Goal: Information Seeking & Learning: Learn about a topic

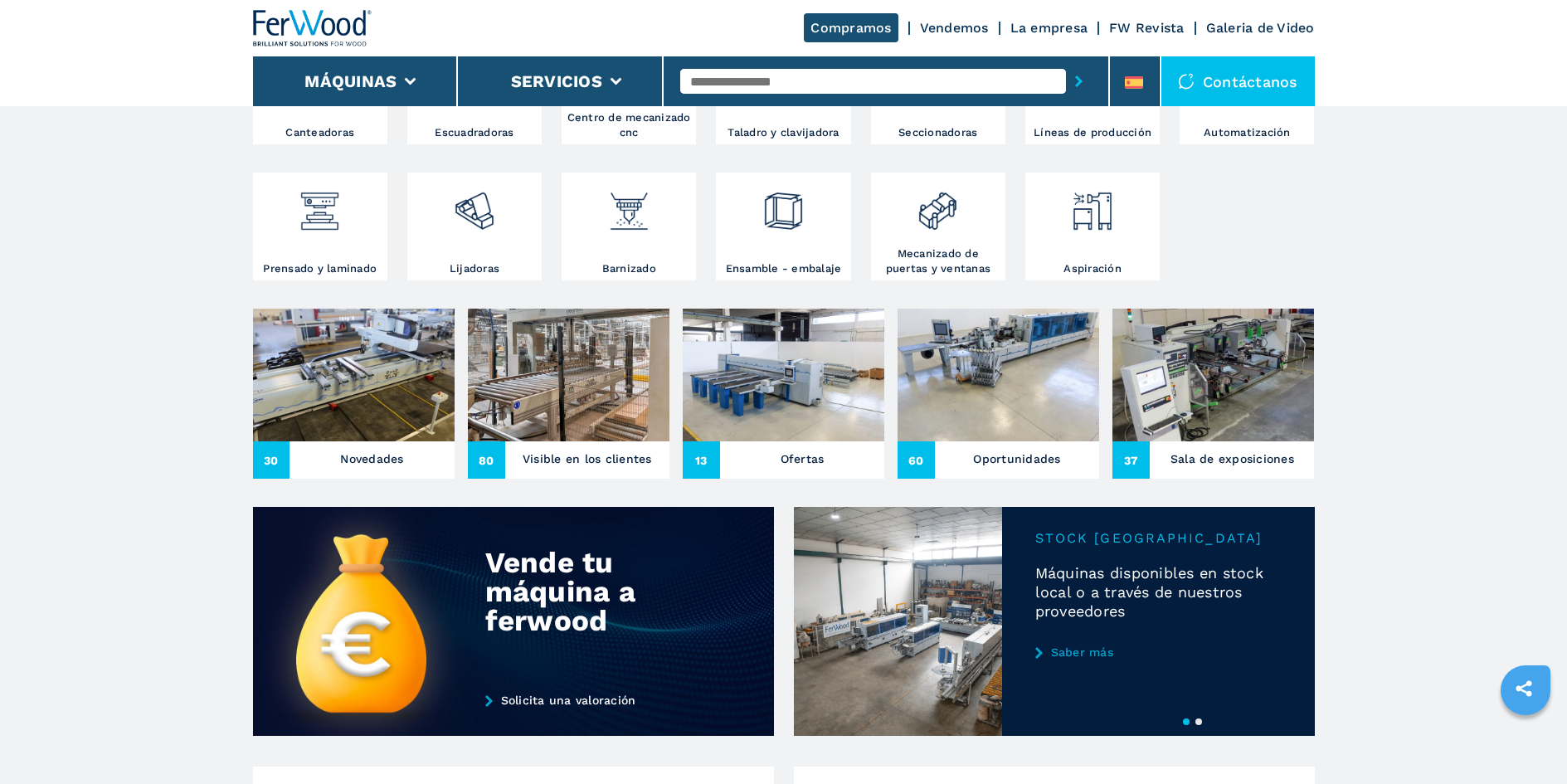
scroll to position [415, 0]
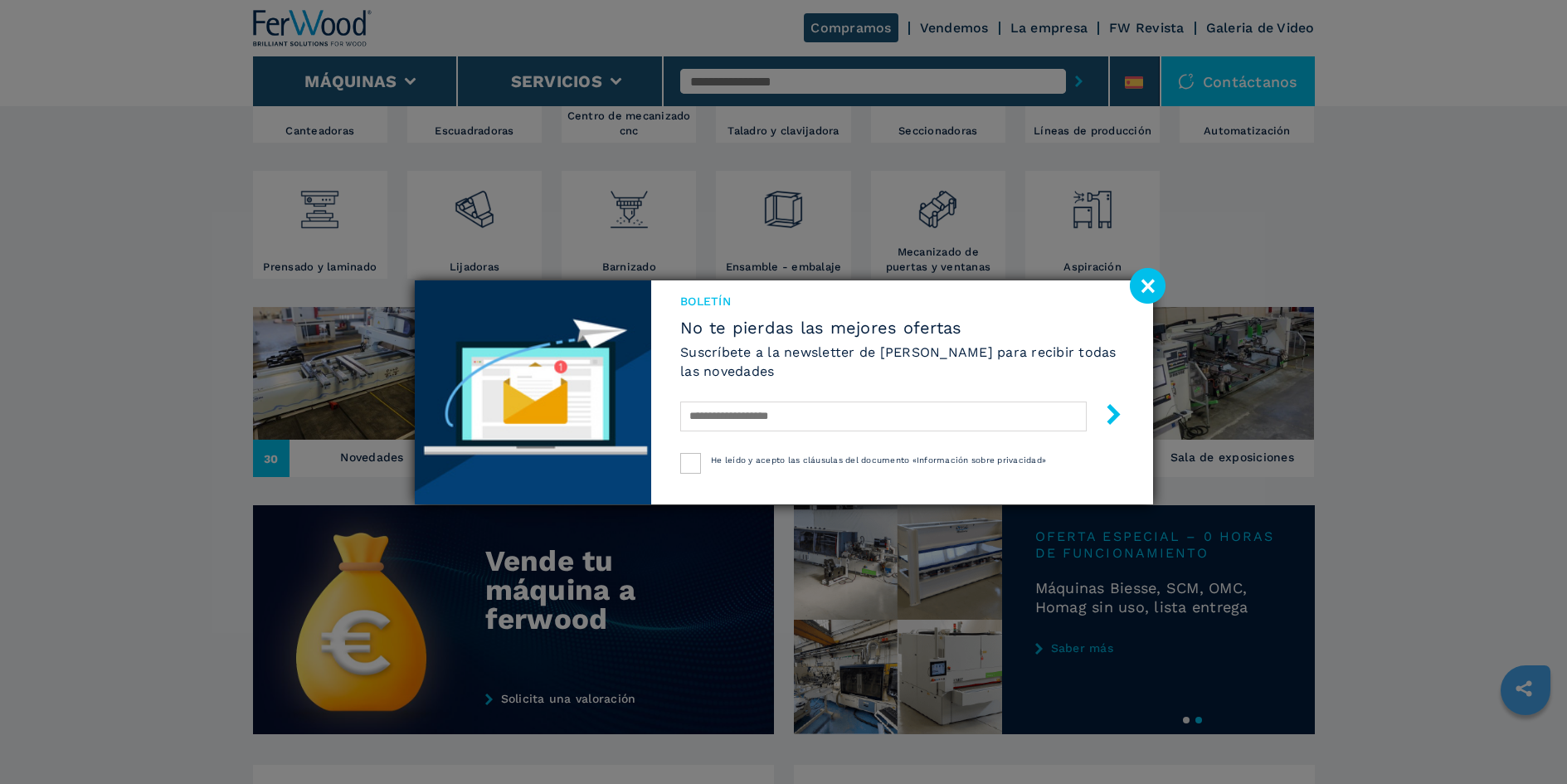
click at [1147, 289] on image at bounding box center [1148, 286] width 36 height 36
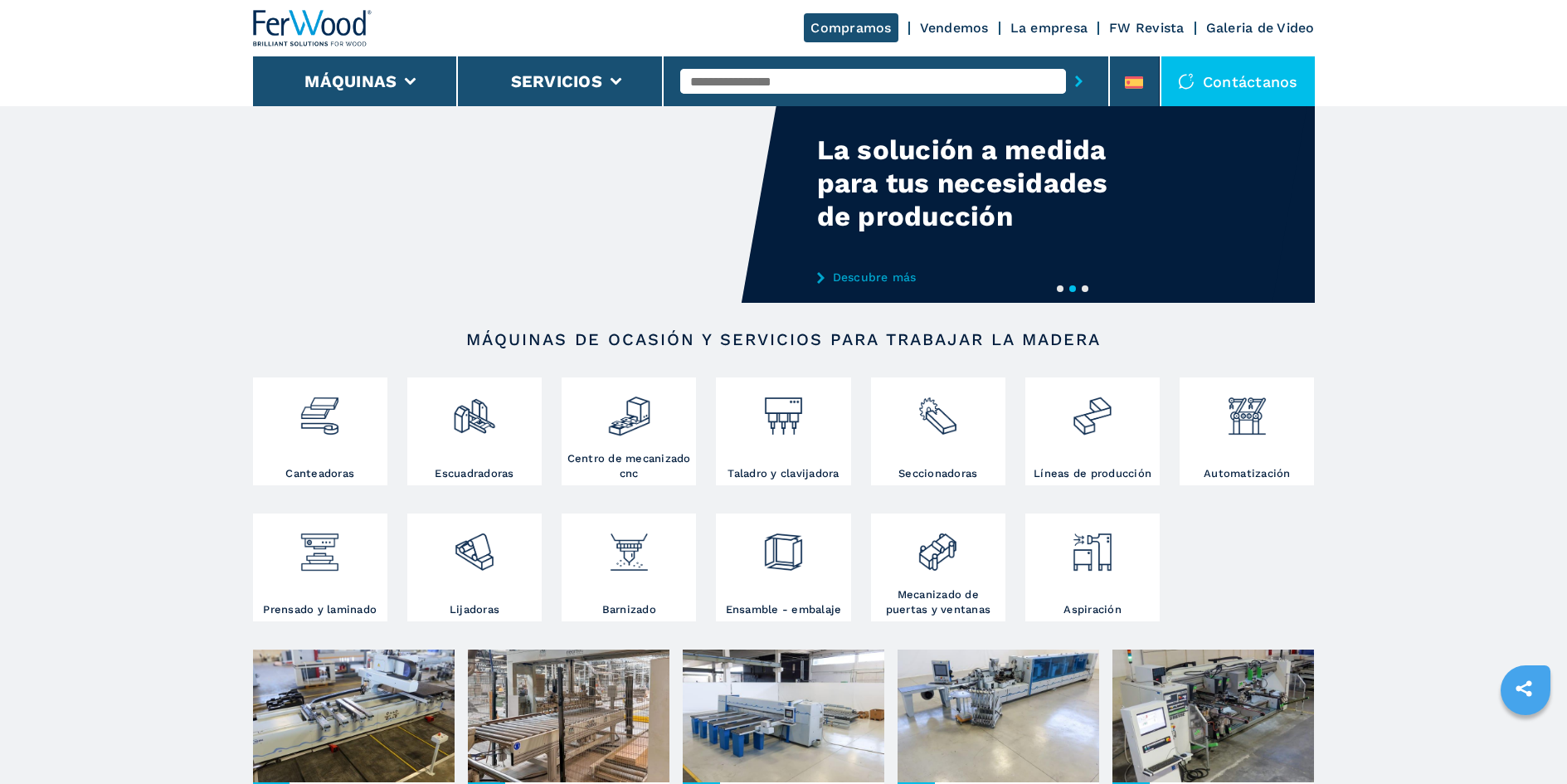
scroll to position [0, 0]
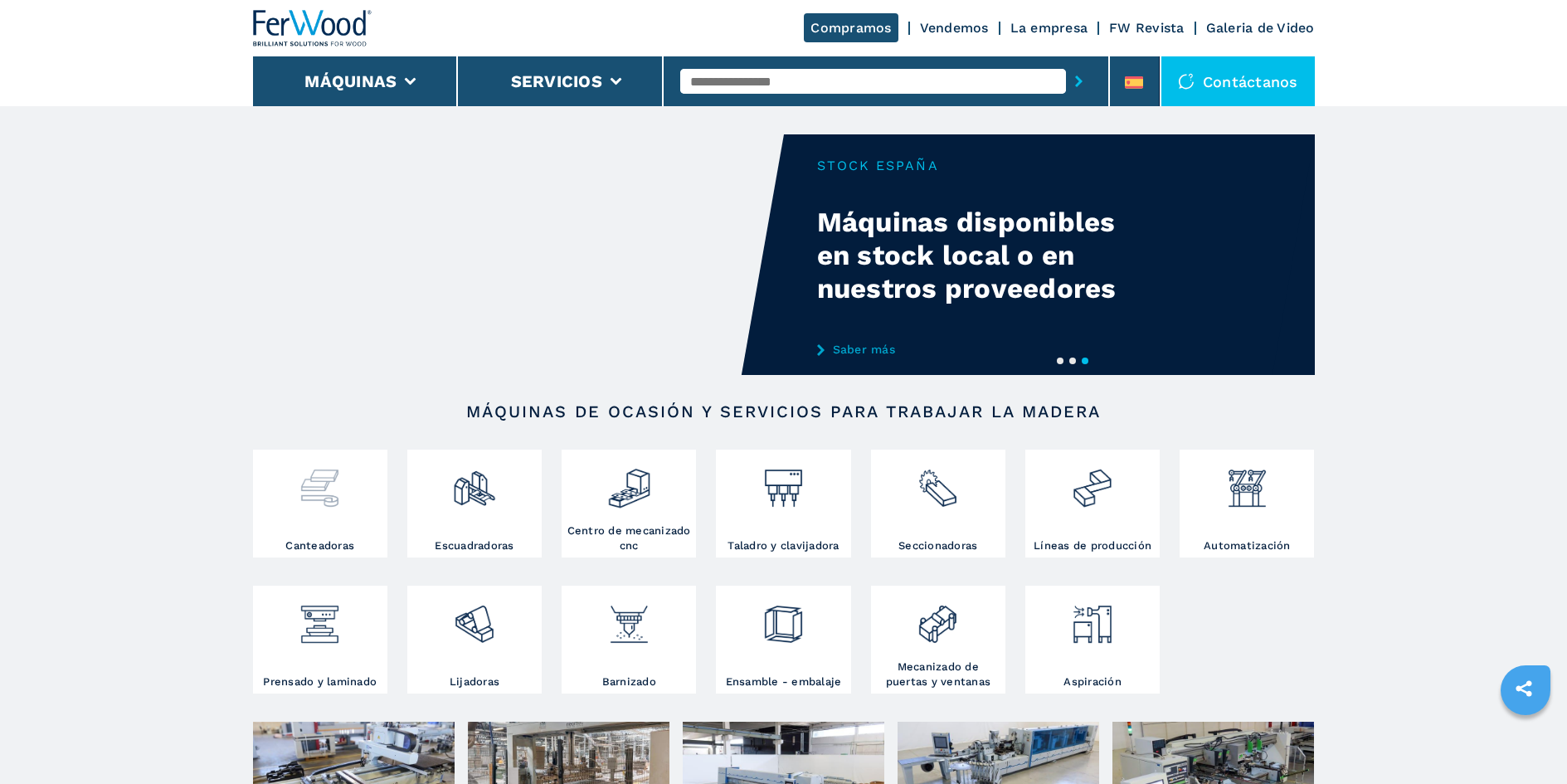
click at [304, 546] on h3 "Canteadoras" at bounding box center [319, 545] width 69 height 15
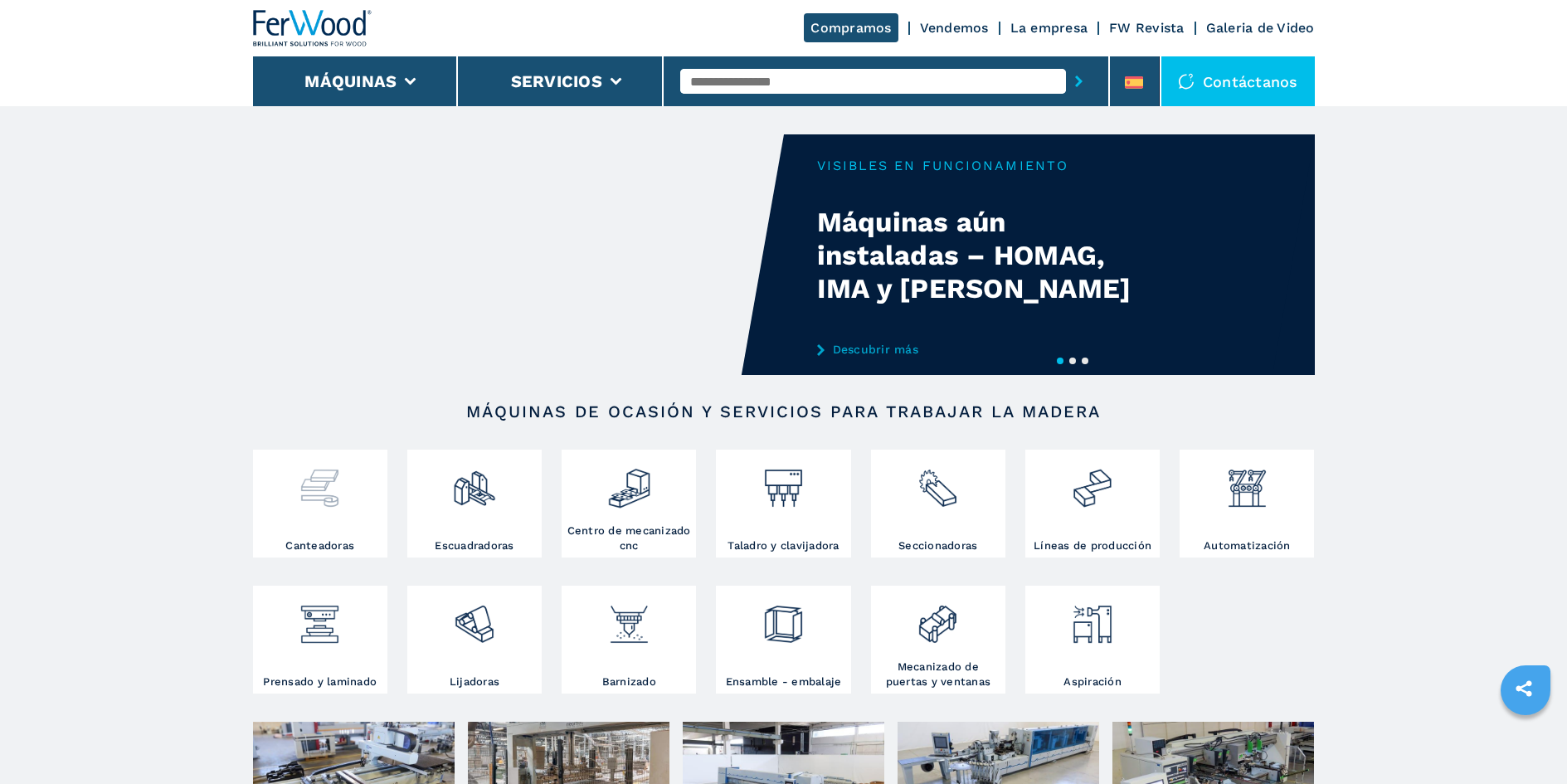
click at [312, 526] on div at bounding box center [320, 495] width 126 height 84
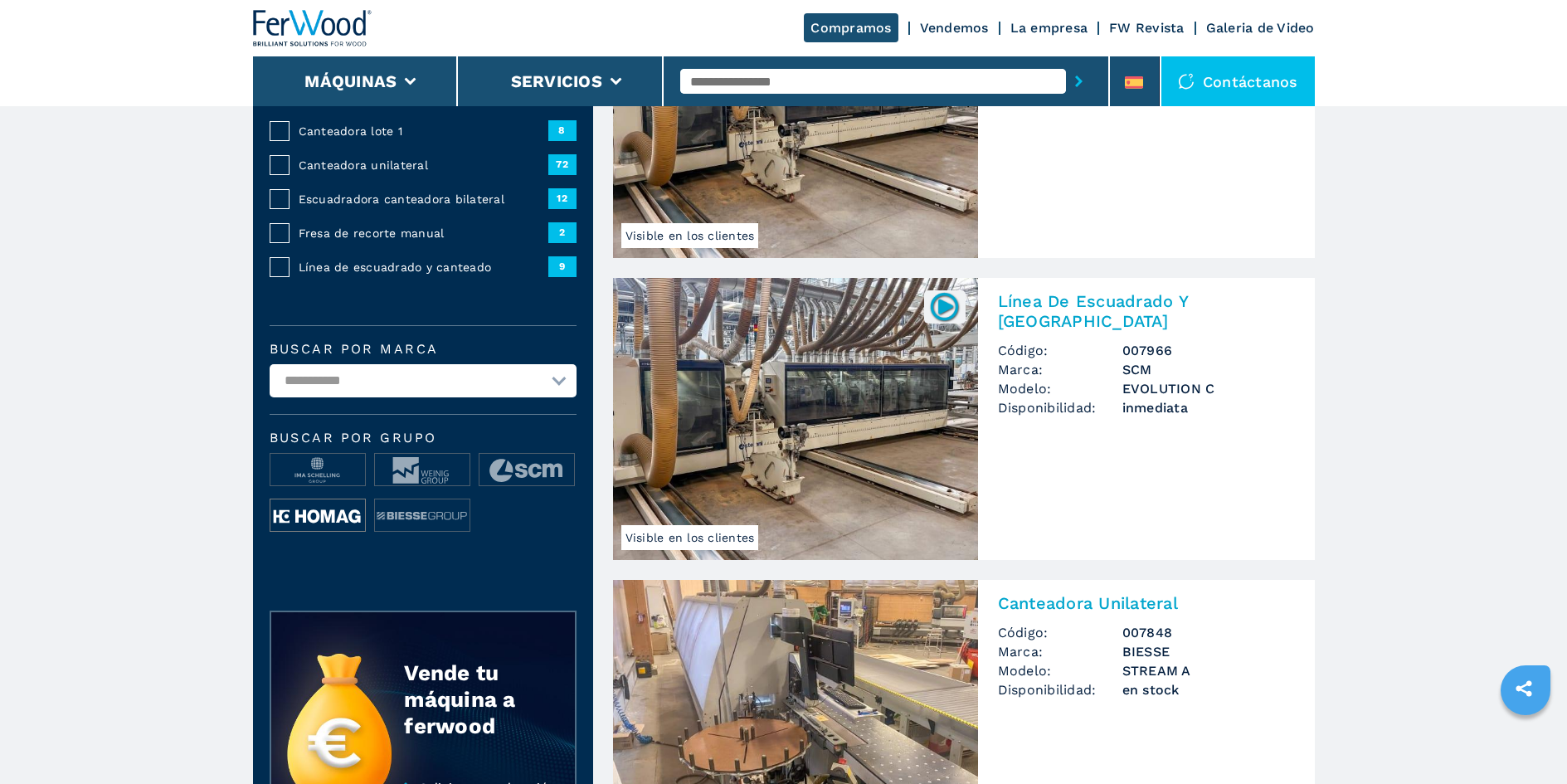
scroll to position [249, 0]
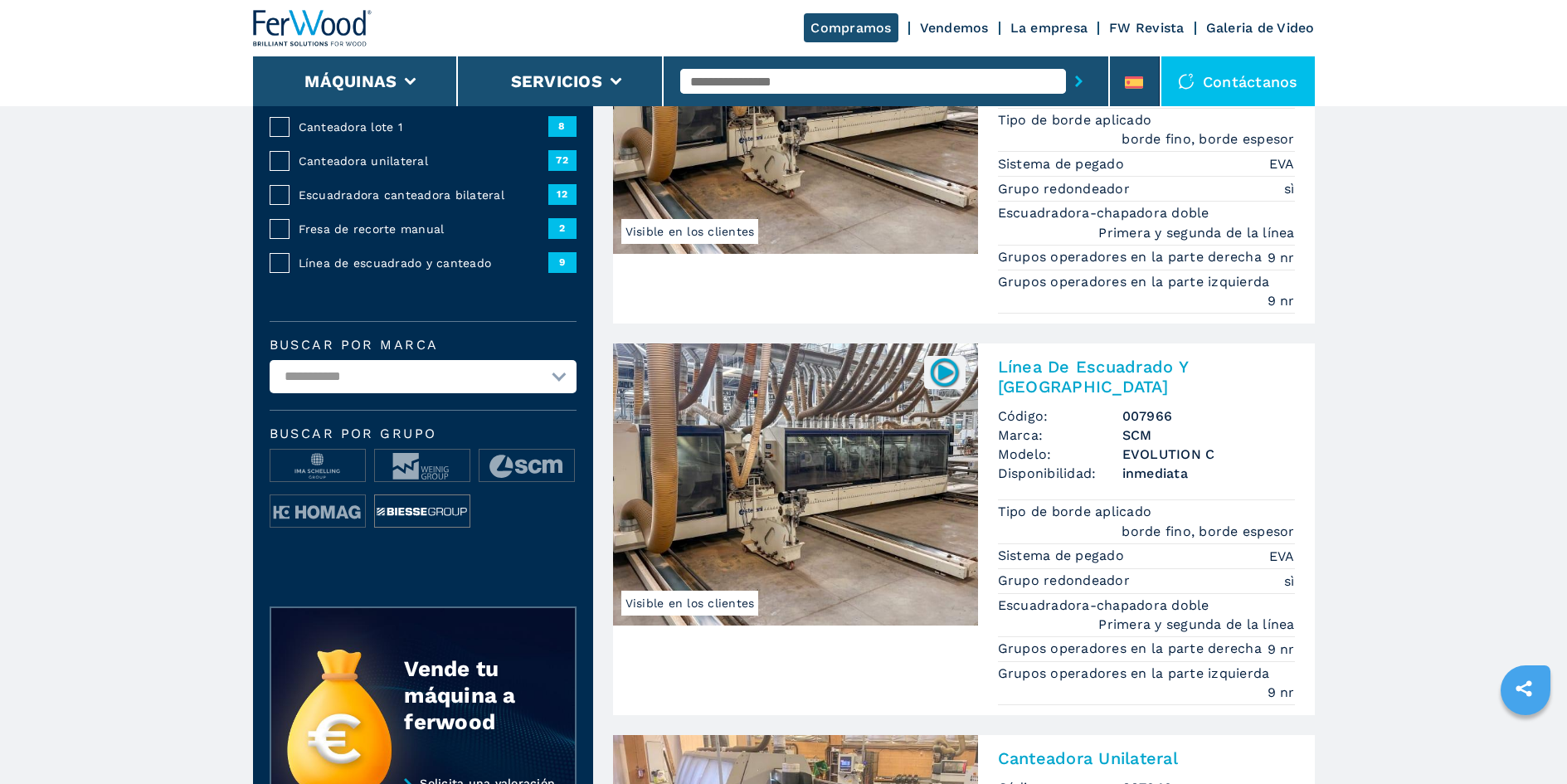
click at [402, 508] on img at bounding box center [422, 511] width 94 height 33
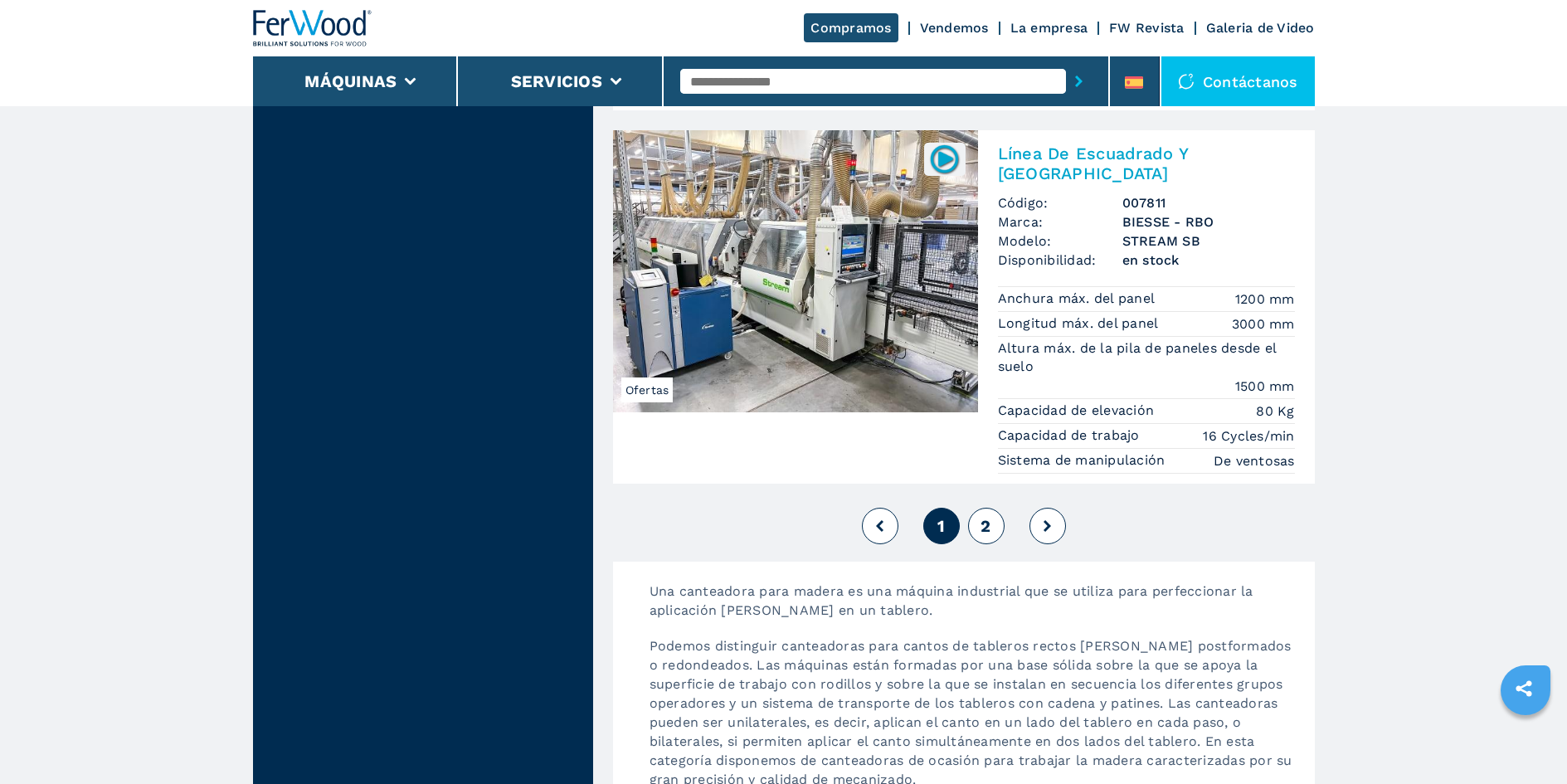
scroll to position [4312, 0]
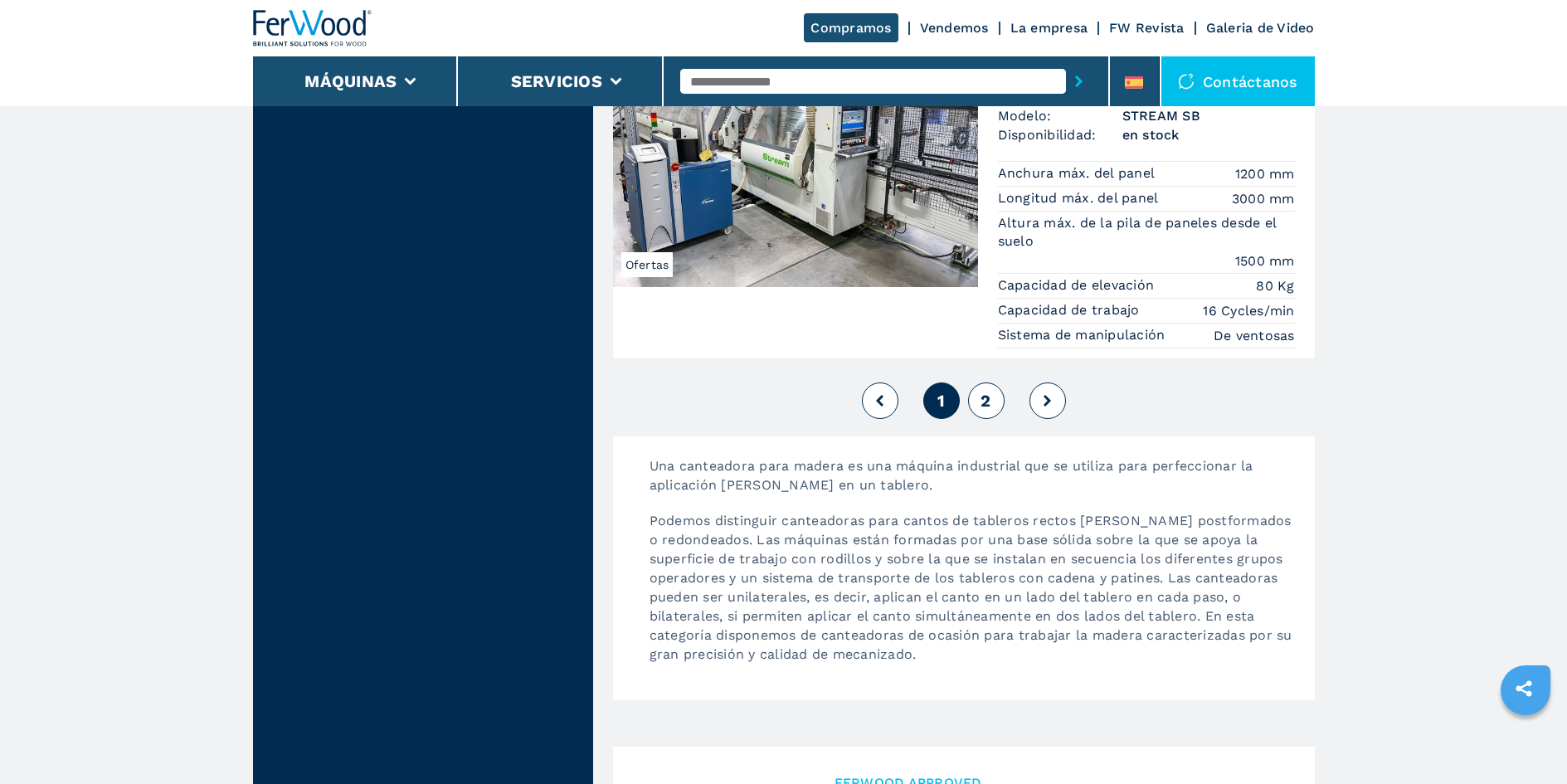
click at [990, 382] on button "2" at bounding box center [986, 400] width 37 height 37
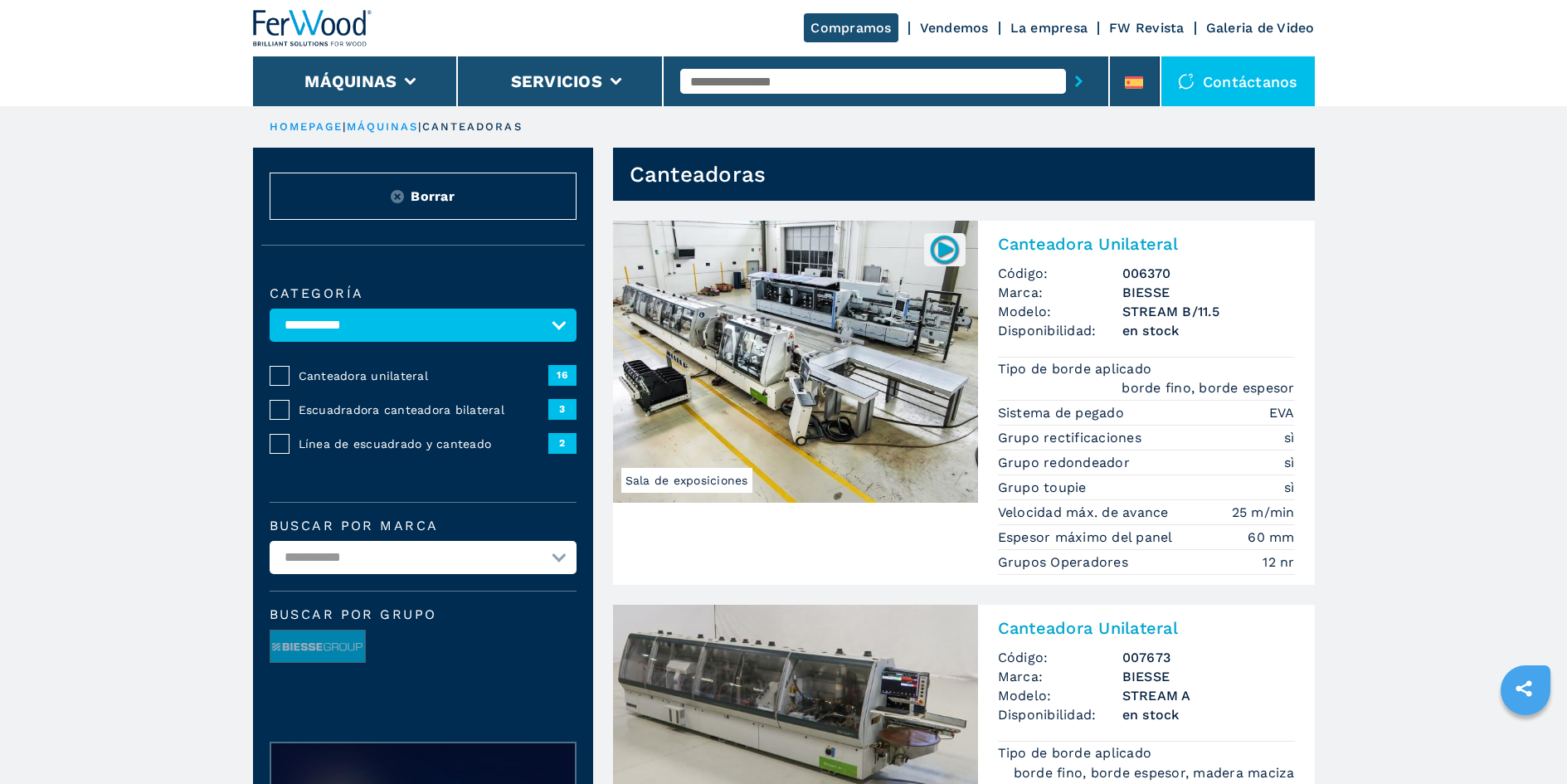
click at [387, 127] on link "máquinas" at bounding box center [382, 126] width 72 height 13
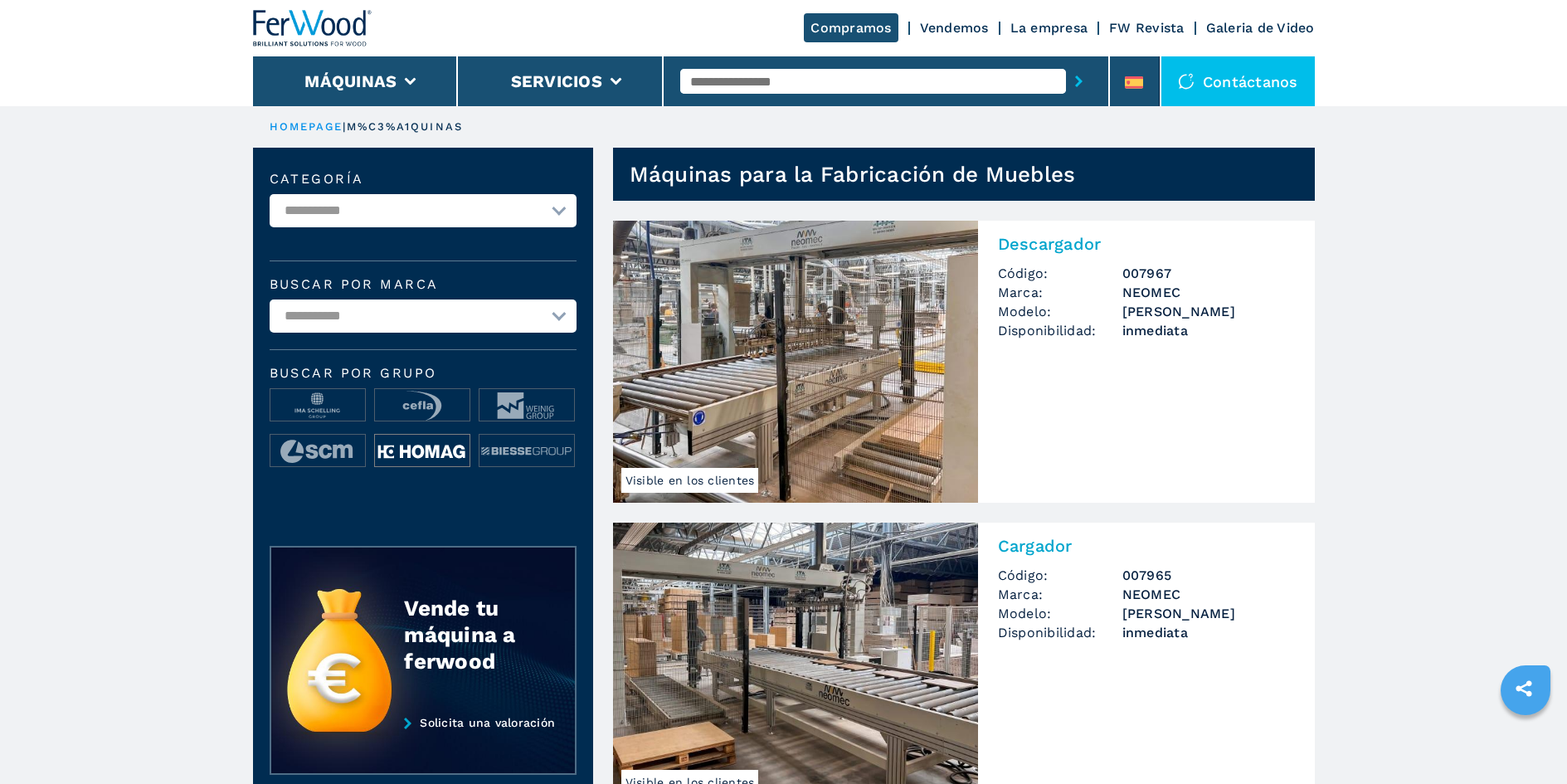
click at [432, 457] on img at bounding box center [422, 451] width 94 height 33
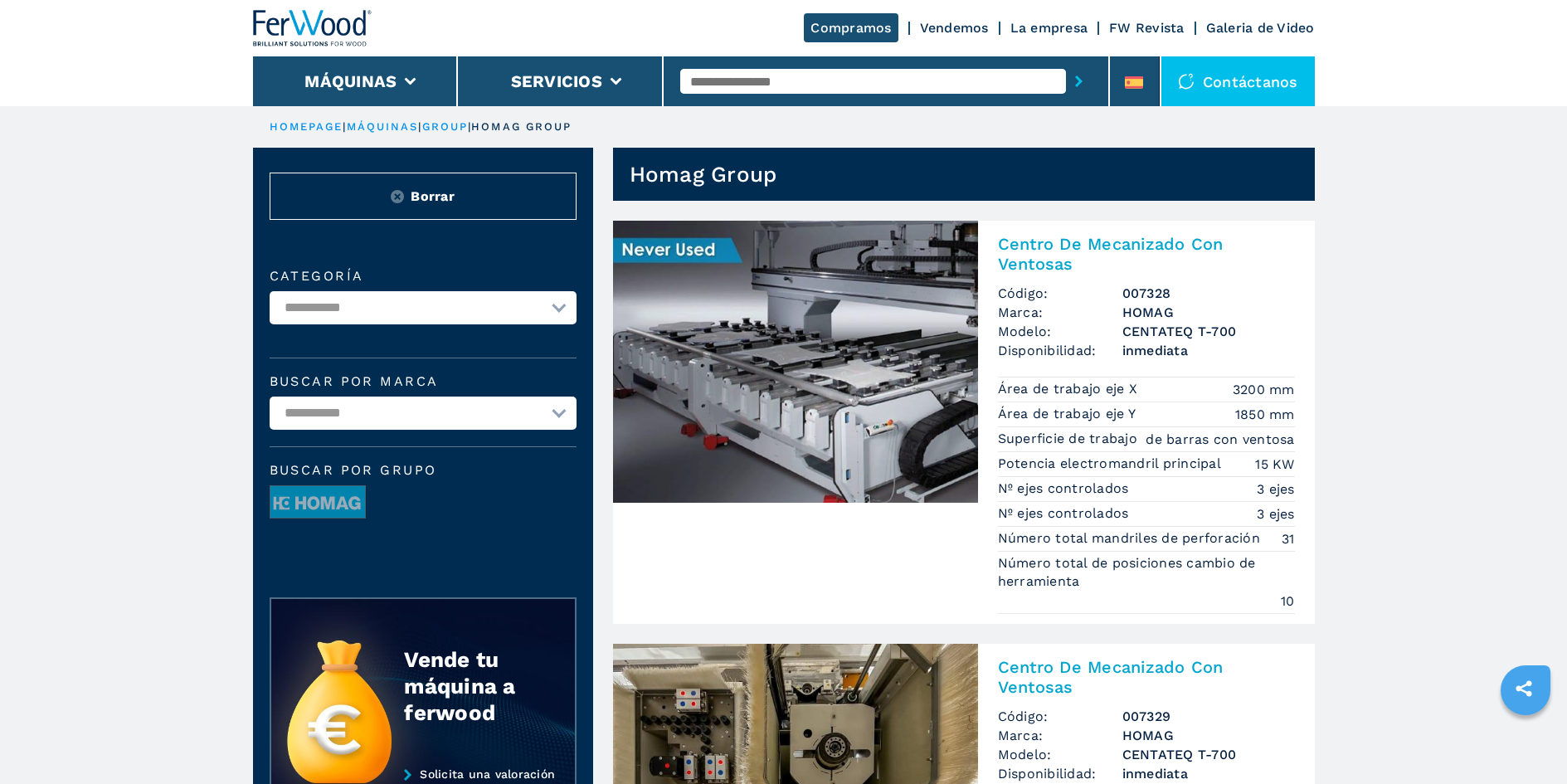
click at [535, 301] on select "**********" at bounding box center [423, 307] width 307 height 33
select select "**********"
click at [270, 291] on select "**********" at bounding box center [423, 307] width 307 height 33
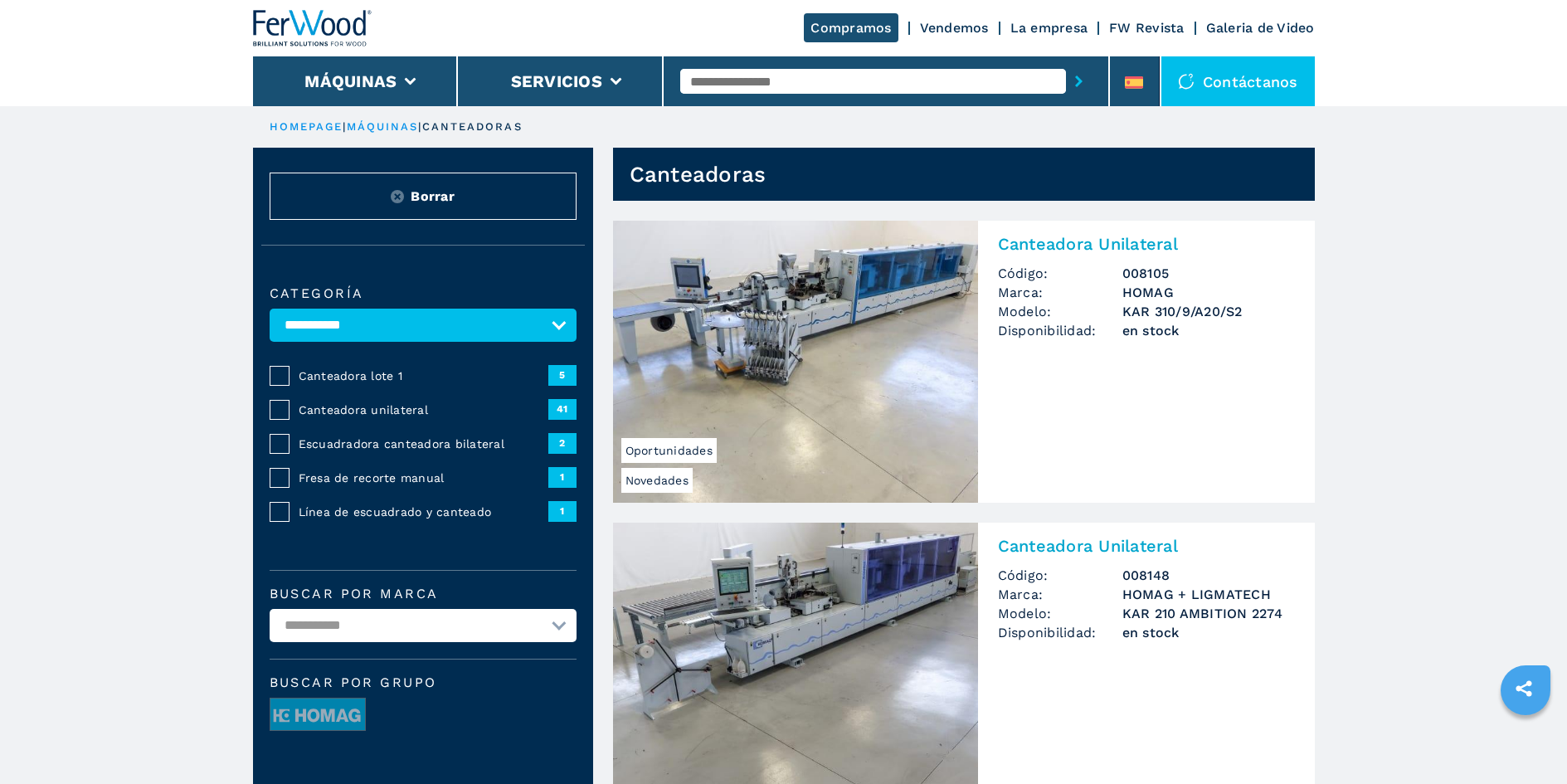
click at [357, 371] on span "Canteadora lote 1" at bounding box center [424, 375] width 250 height 17
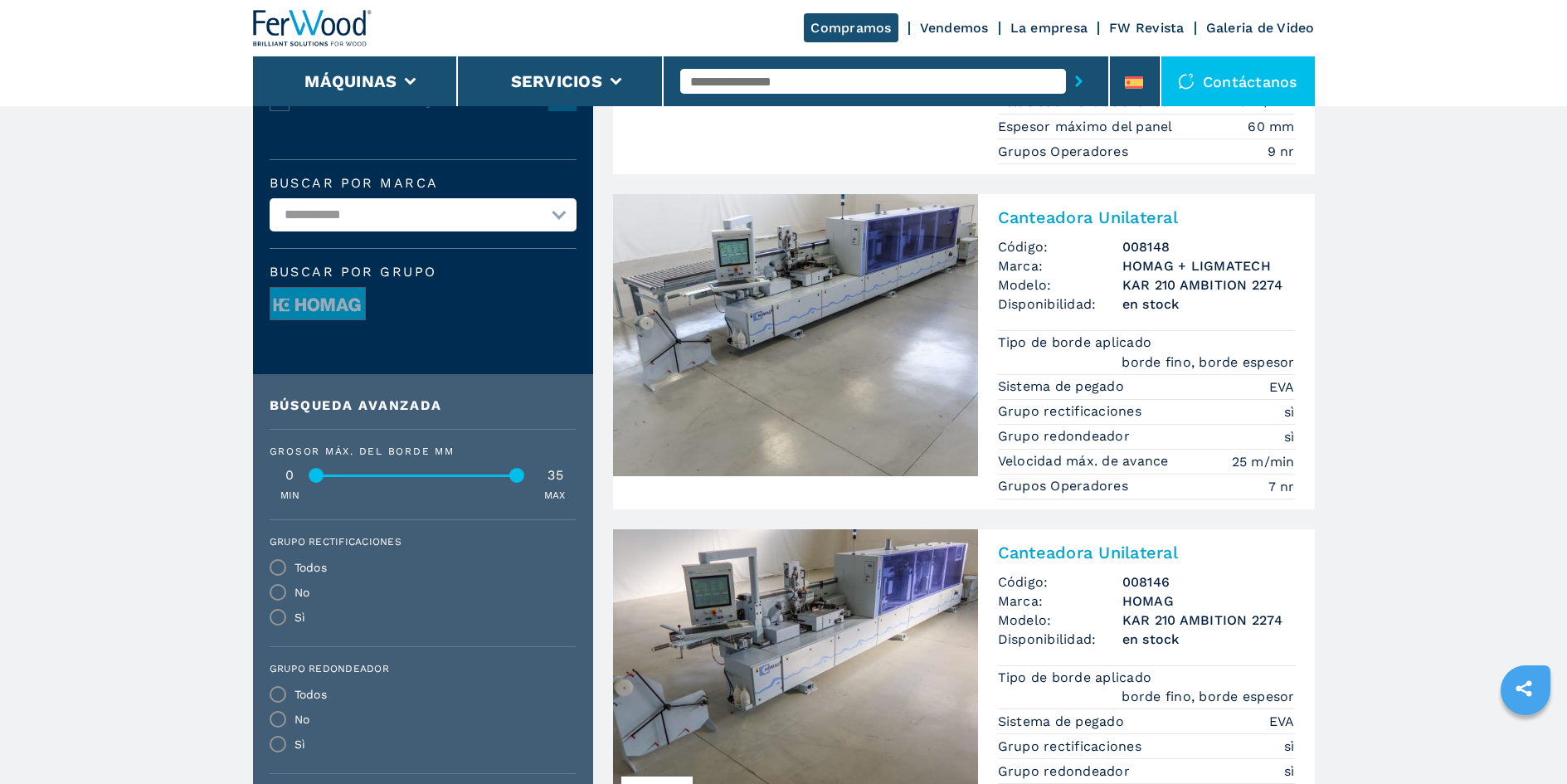
scroll to position [415, 0]
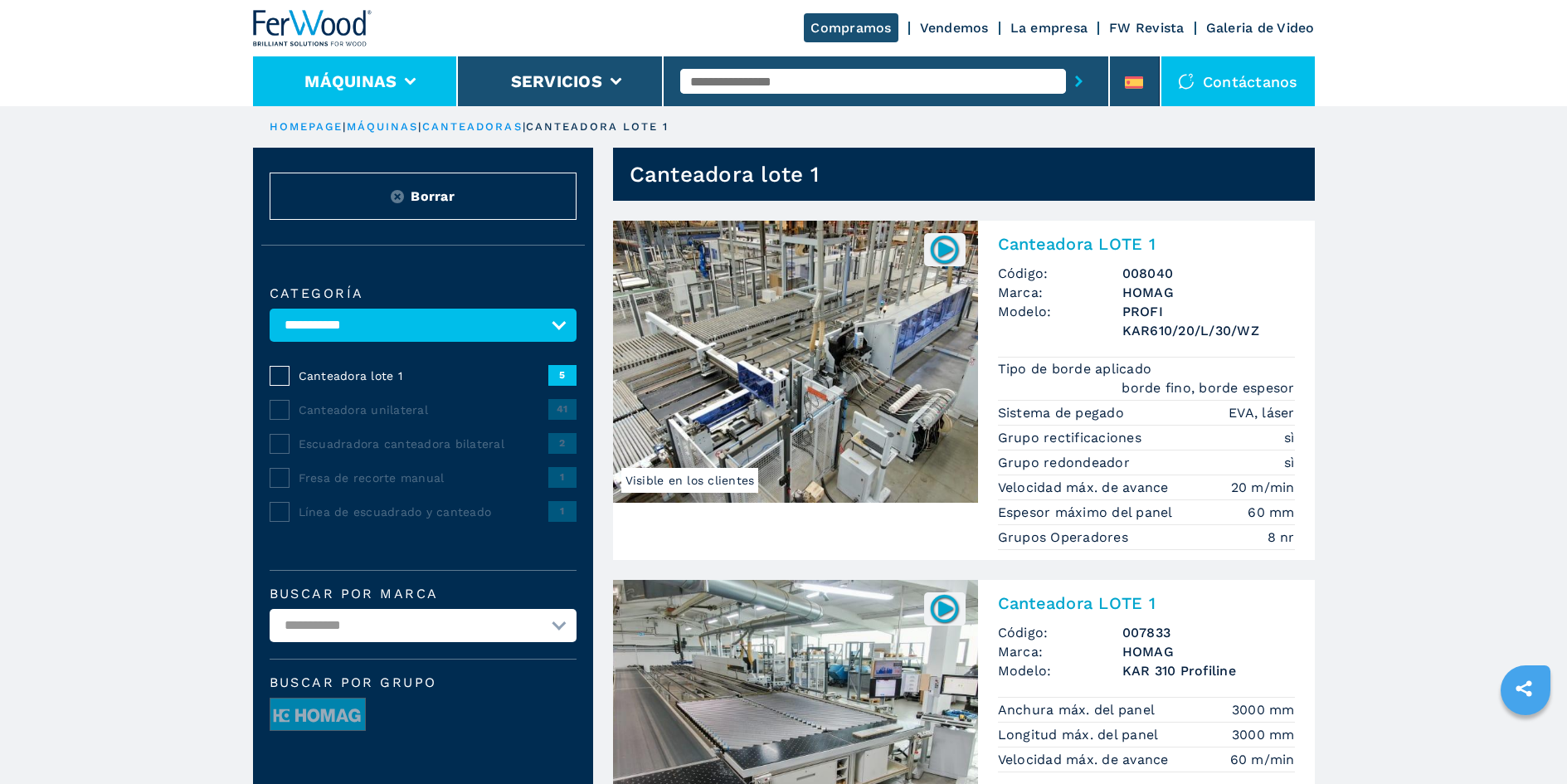
click at [422, 76] on li "Máquinas" at bounding box center [356, 81] width 206 height 50
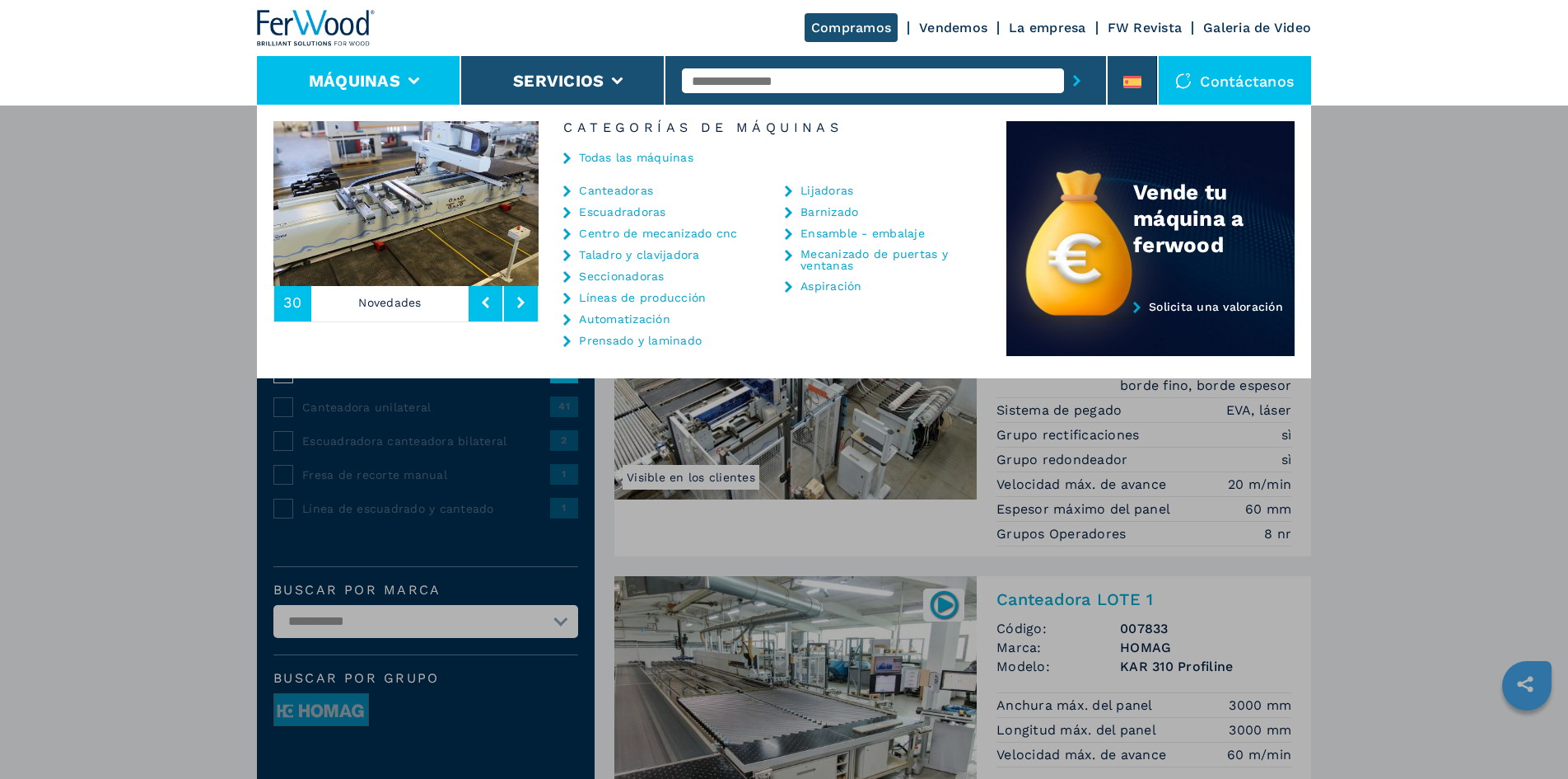
click at [625, 322] on link "Automatización" at bounding box center [624, 319] width 92 height 12
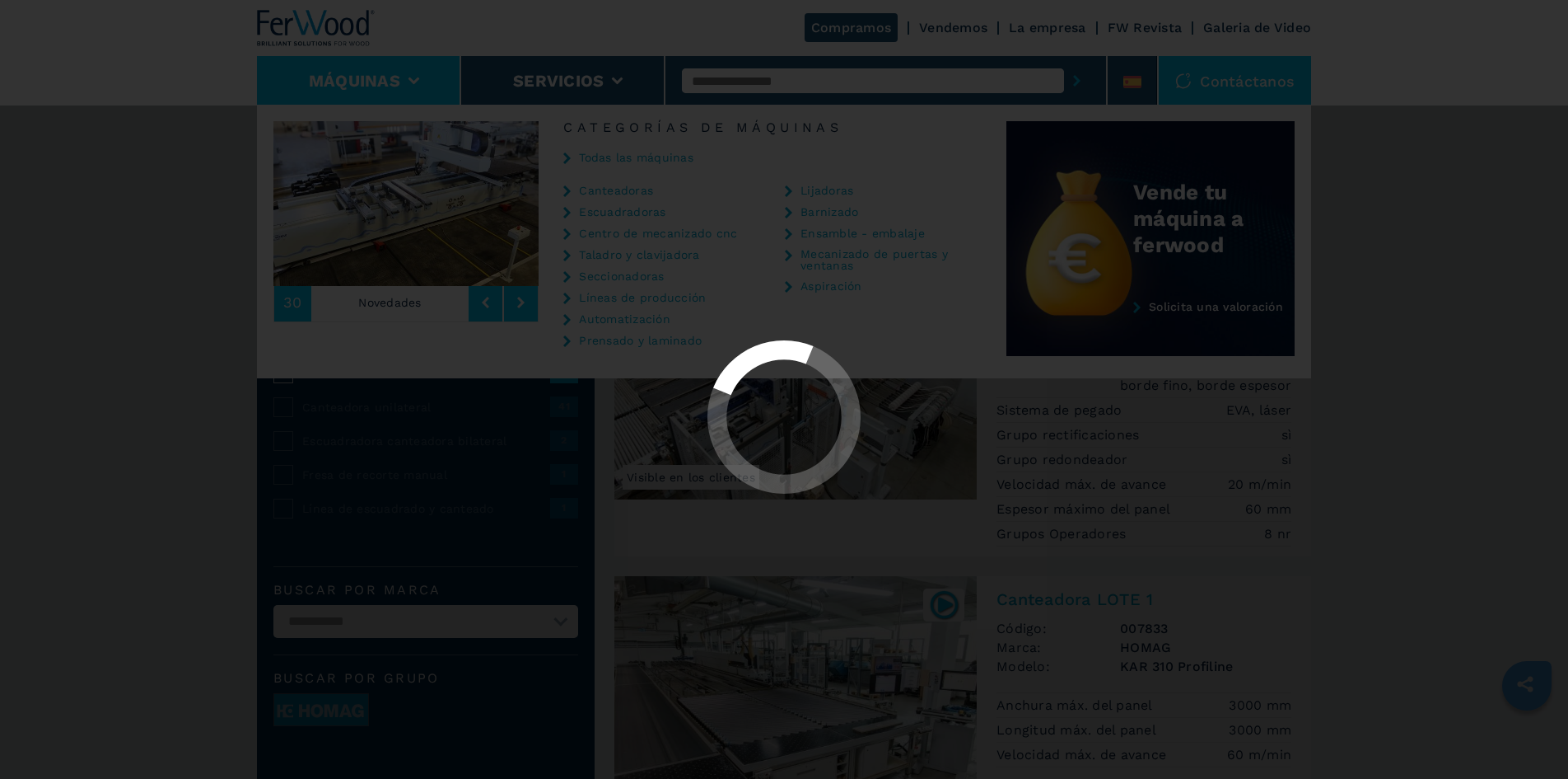
select select "**********"
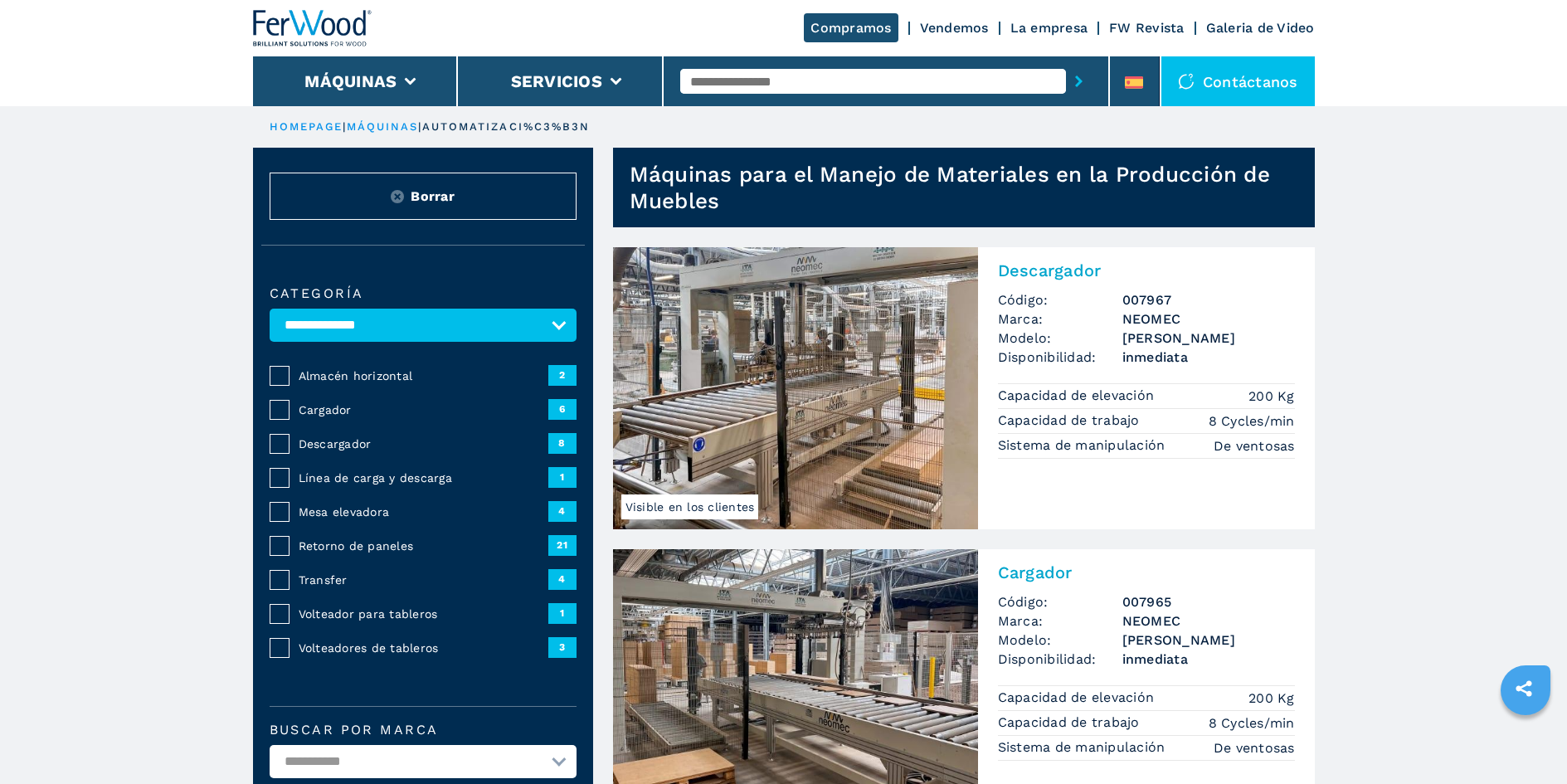
click at [381, 549] on span "Retorno de paneles" at bounding box center [424, 545] width 250 height 17
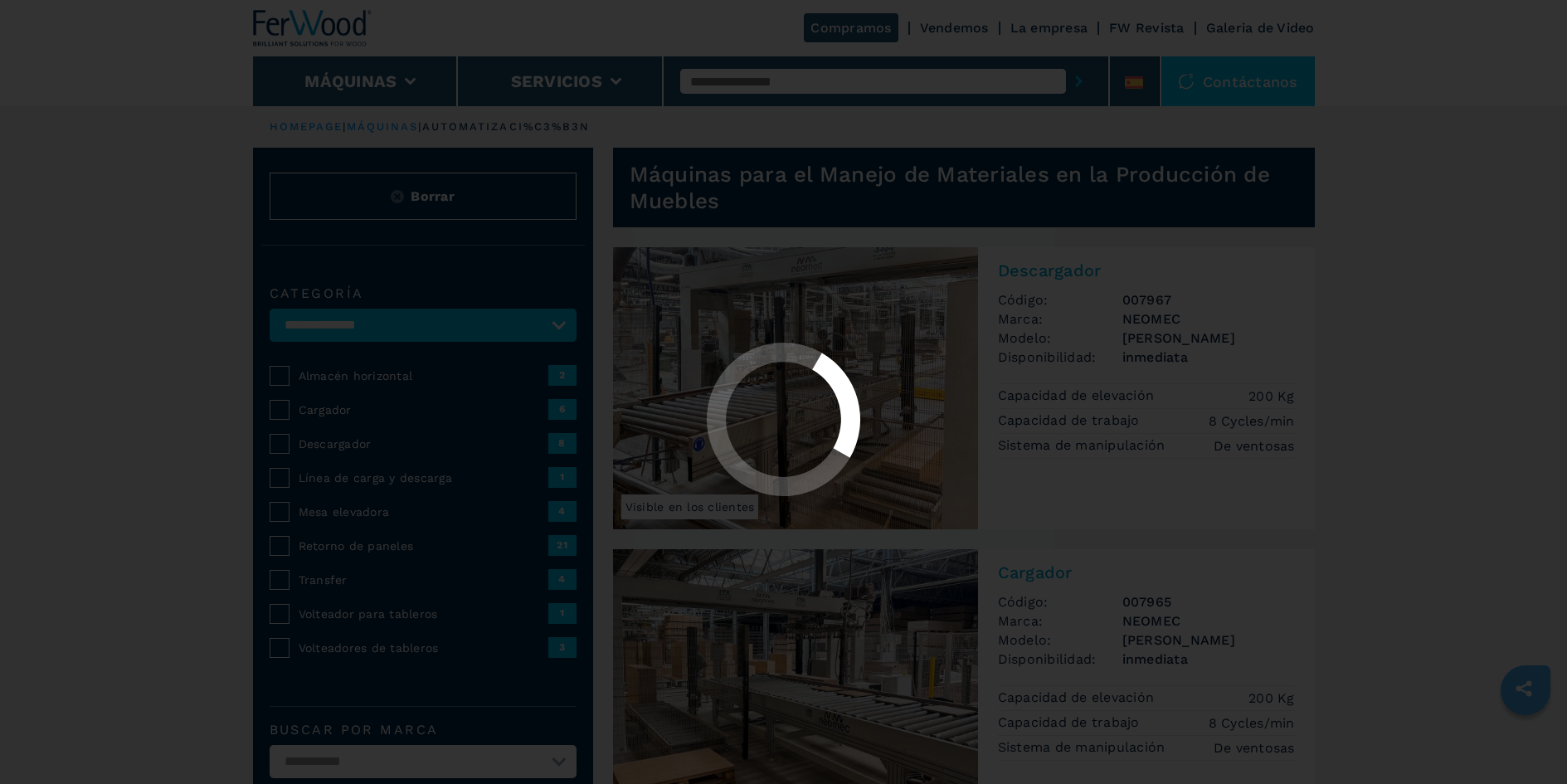
select select "**********"
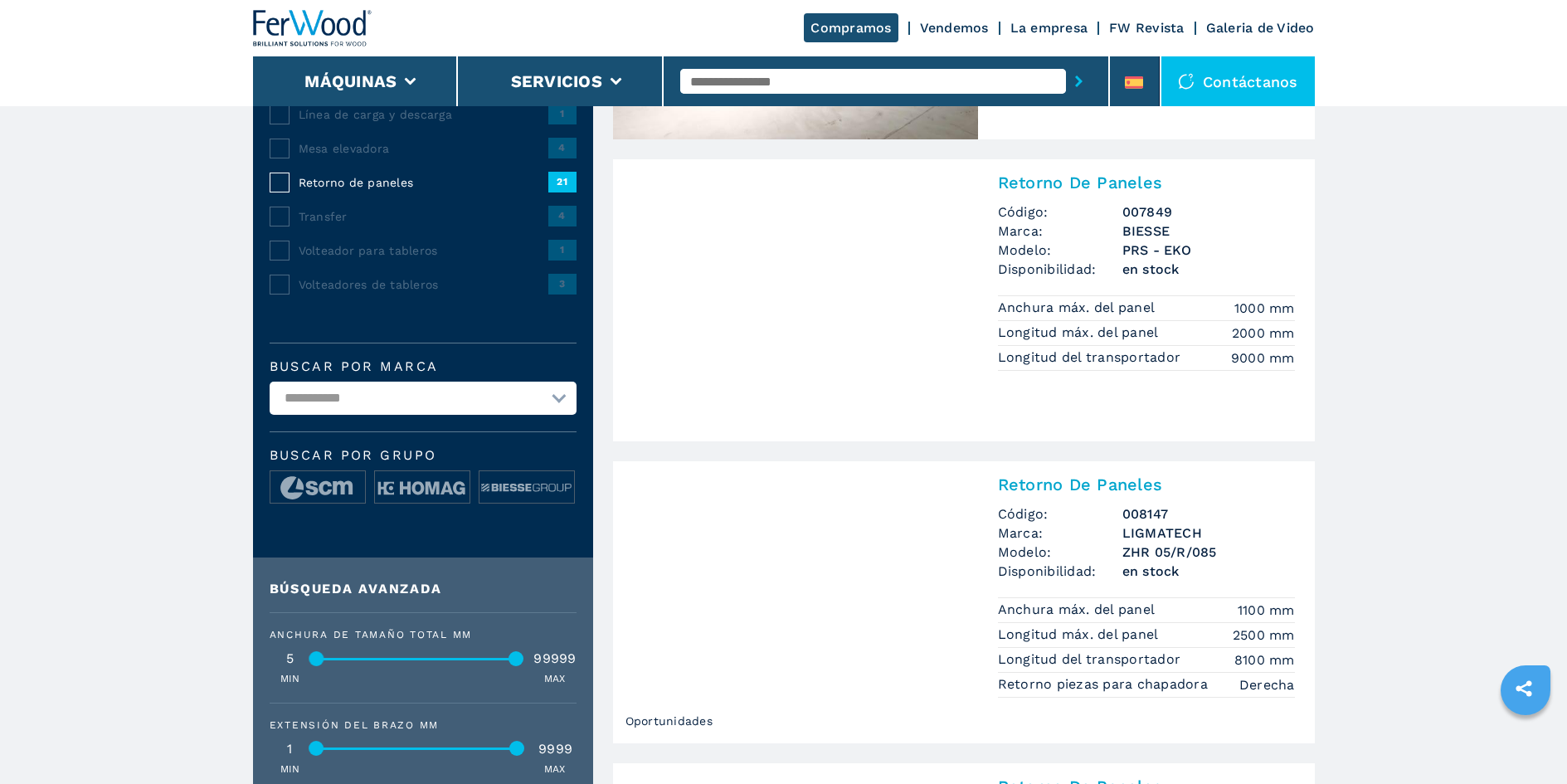
scroll to position [331, 0]
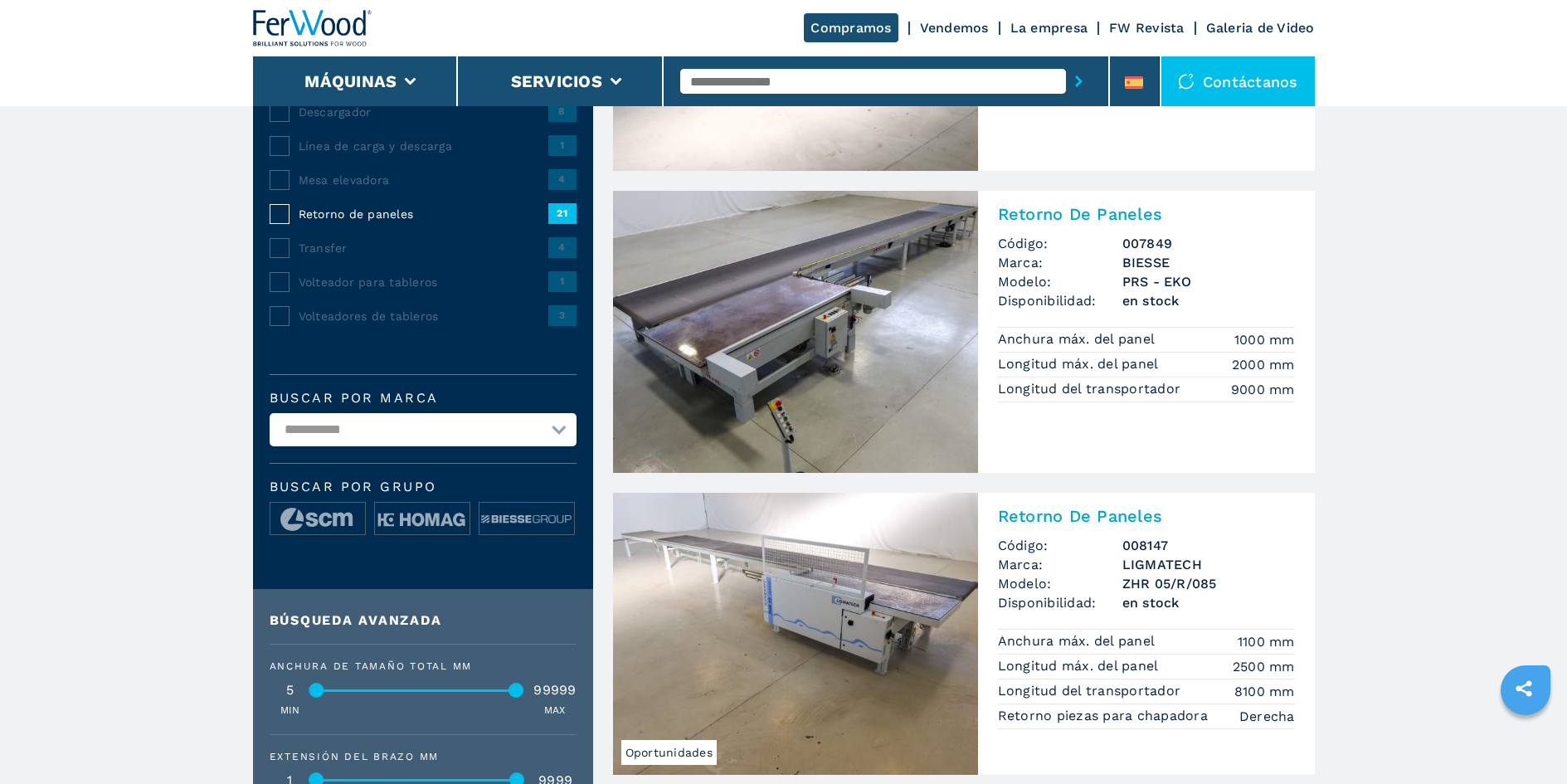
click at [483, 426] on select "**********" at bounding box center [423, 429] width 307 height 33
select select "********"
click at [270, 413] on select "**********" at bounding box center [423, 429] width 307 height 33
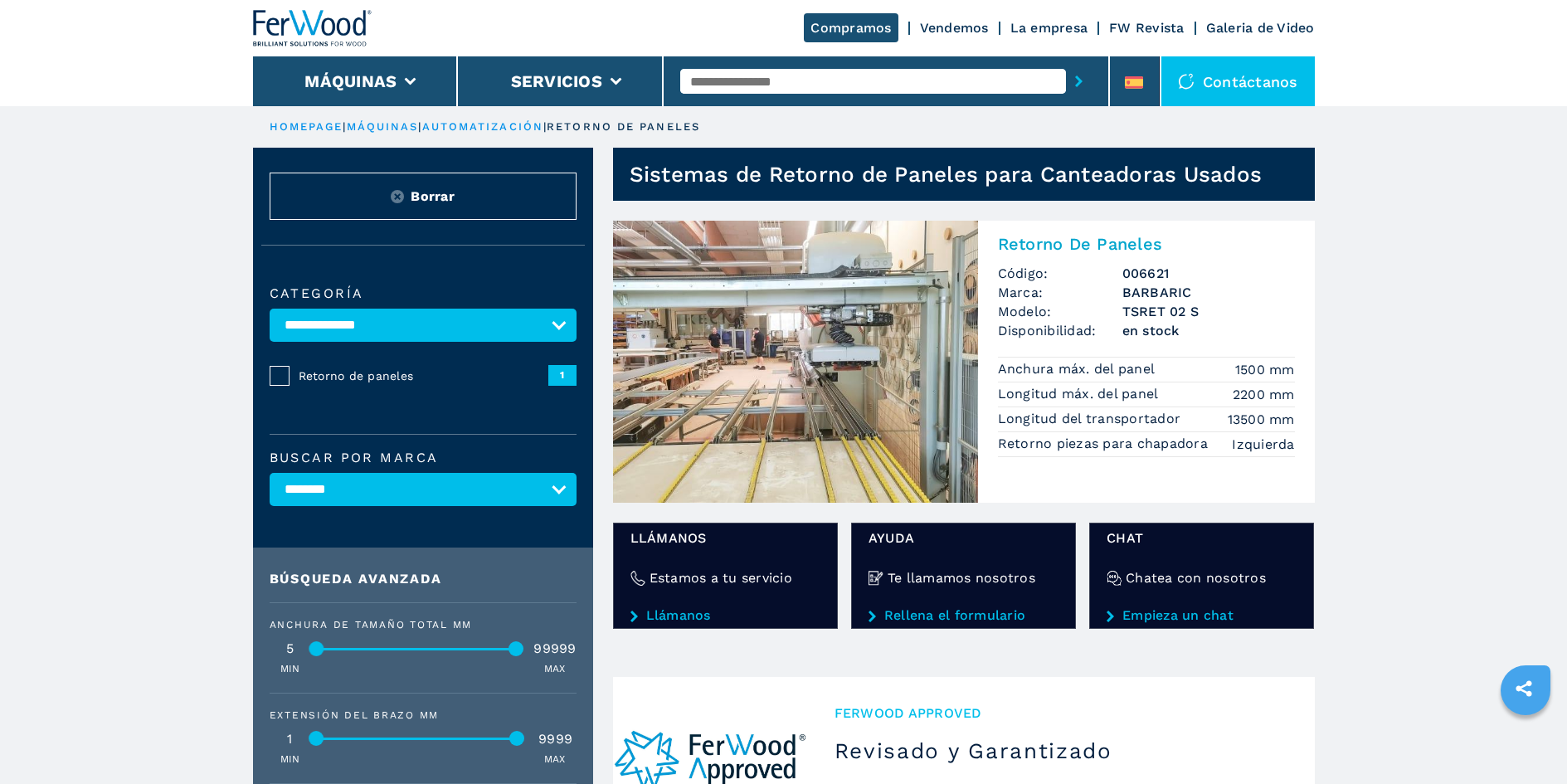
click at [886, 399] on img at bounding box center [796, 361] width 365 height 282
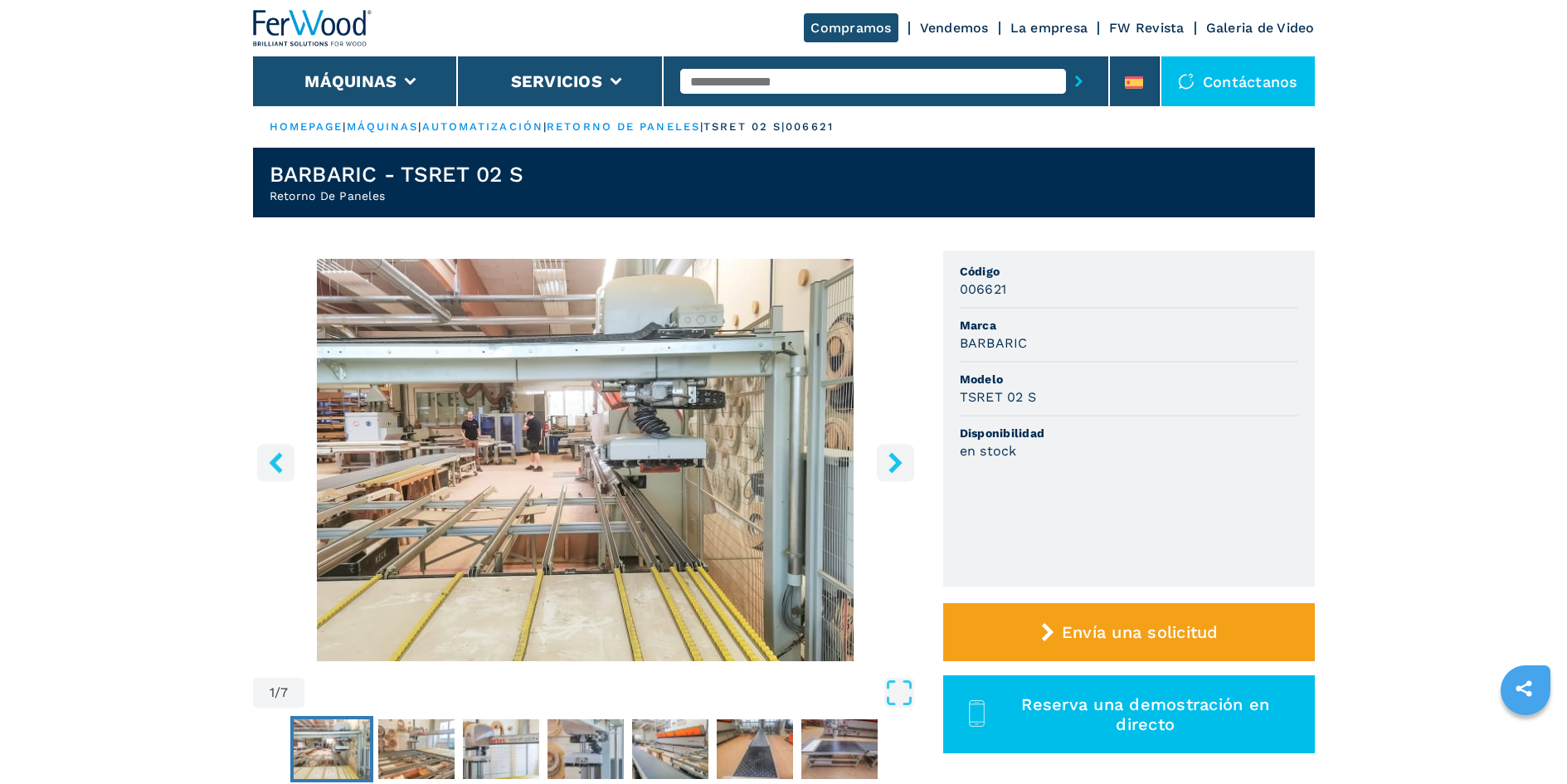
click at [732, 499] on img "Go to Slide 1" at bounding box center [586, 459] width 665 height 402
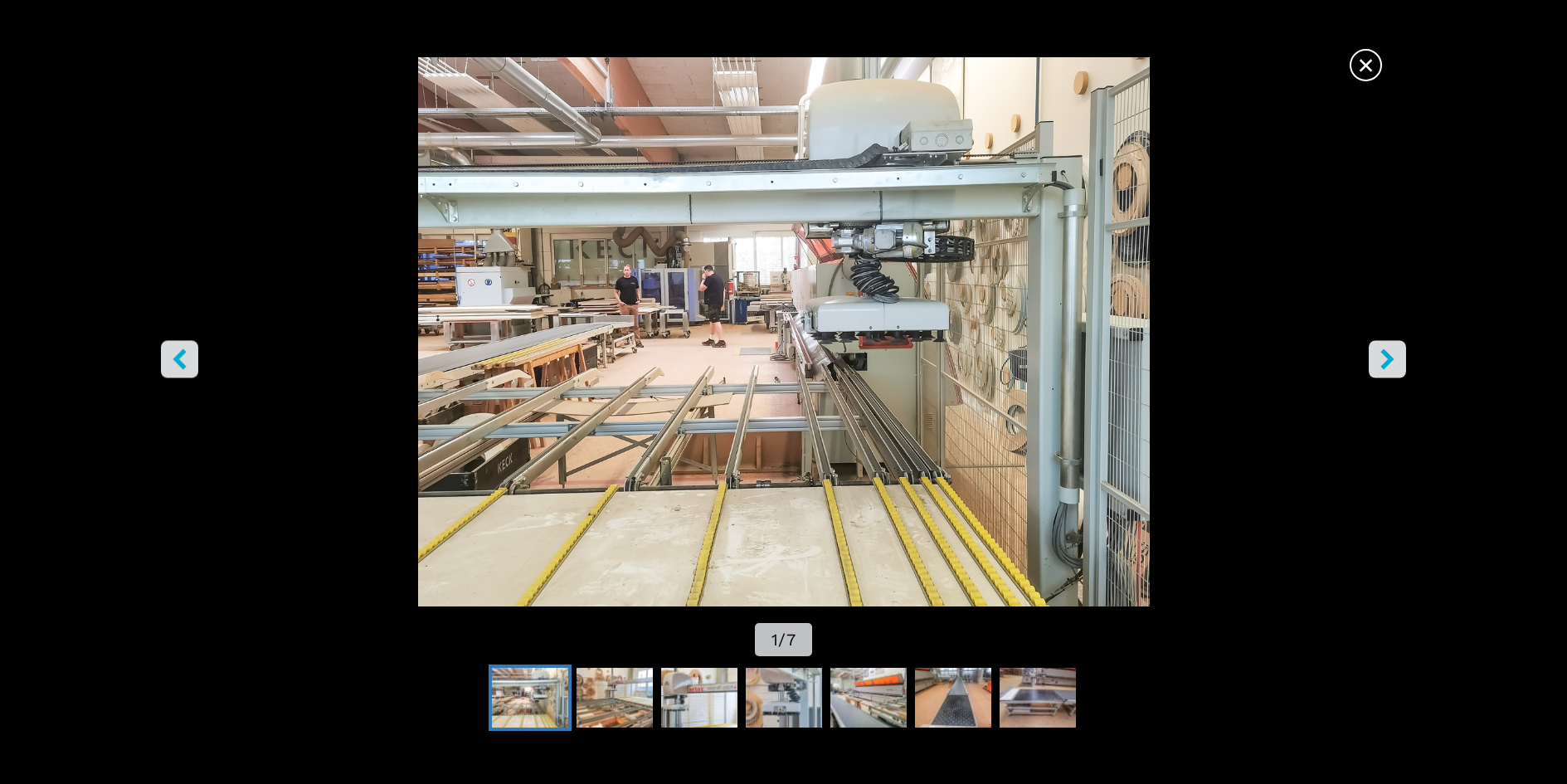
click at [1380, 367] on icon "right-button" at bounding box center [1387, 358] width 21 height 21
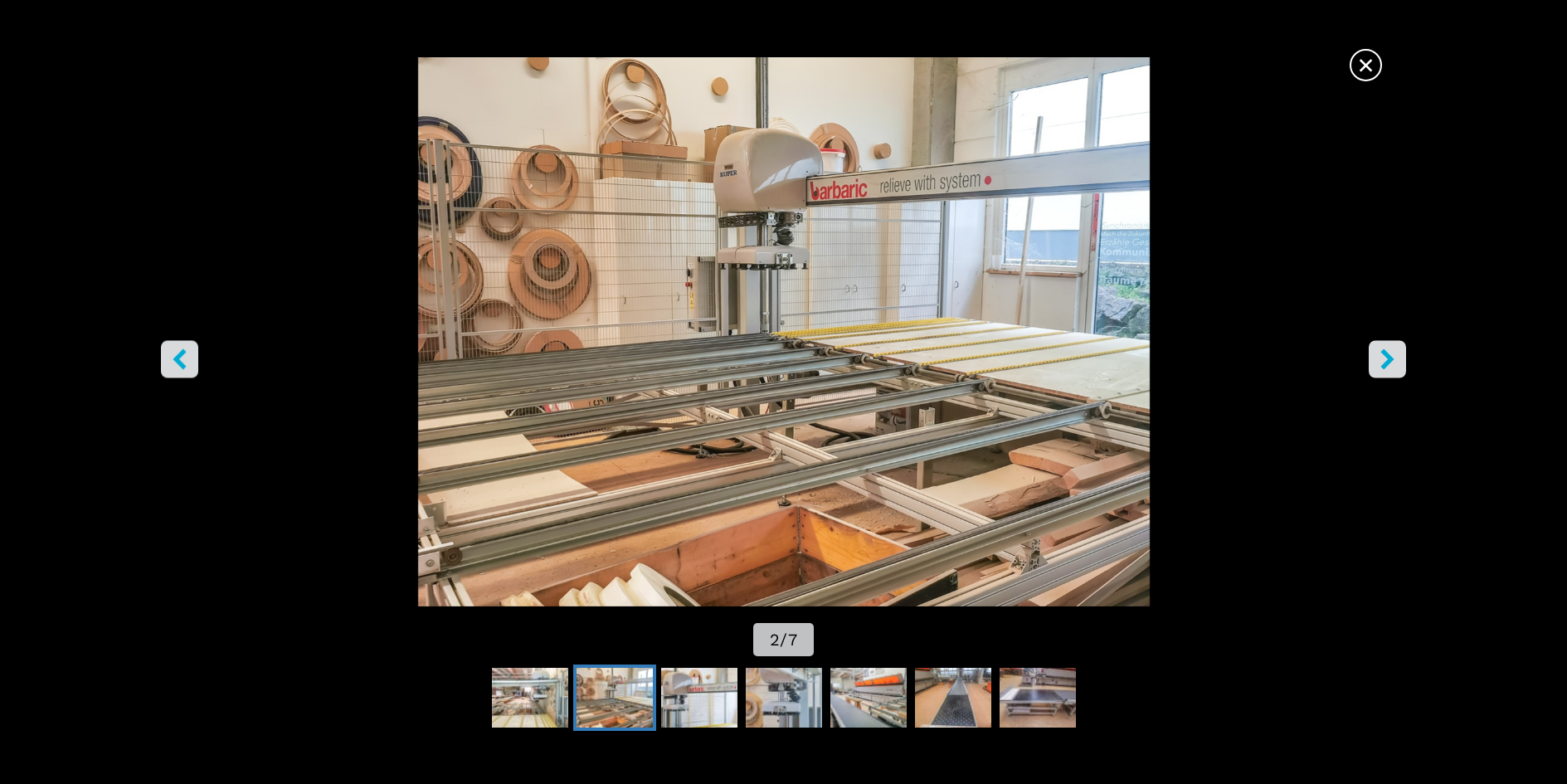
click at [1384, 357] on icon "right-button" at bounding box center [1387, 358] width 21 height 21
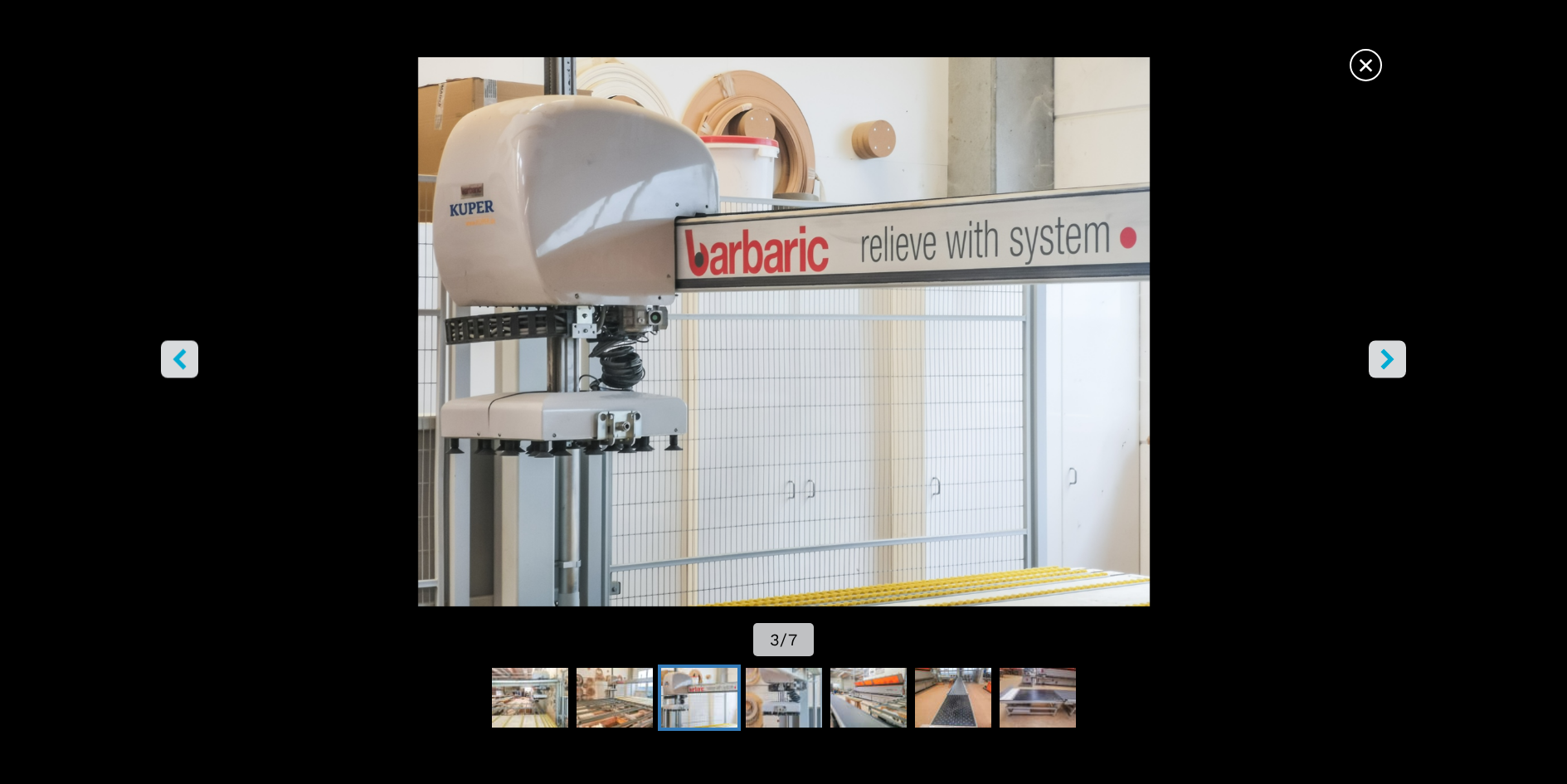
click at [177, 356] on icon "left-button" at bounding box center [179, 358] width 13 height 21
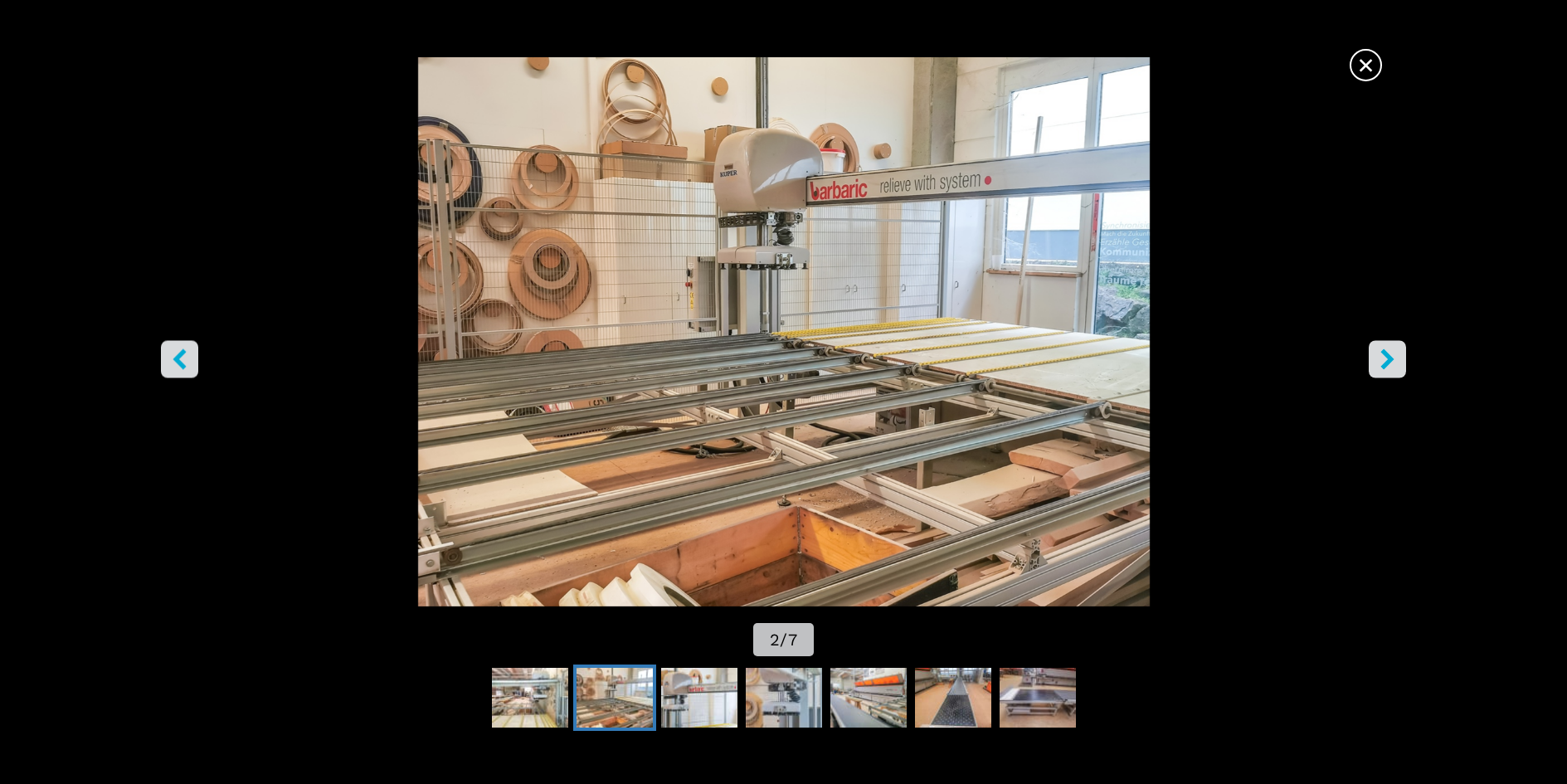
click at [1385, 358] on icon "right-button" at bounding box center [1387, 358] width 21 height 21
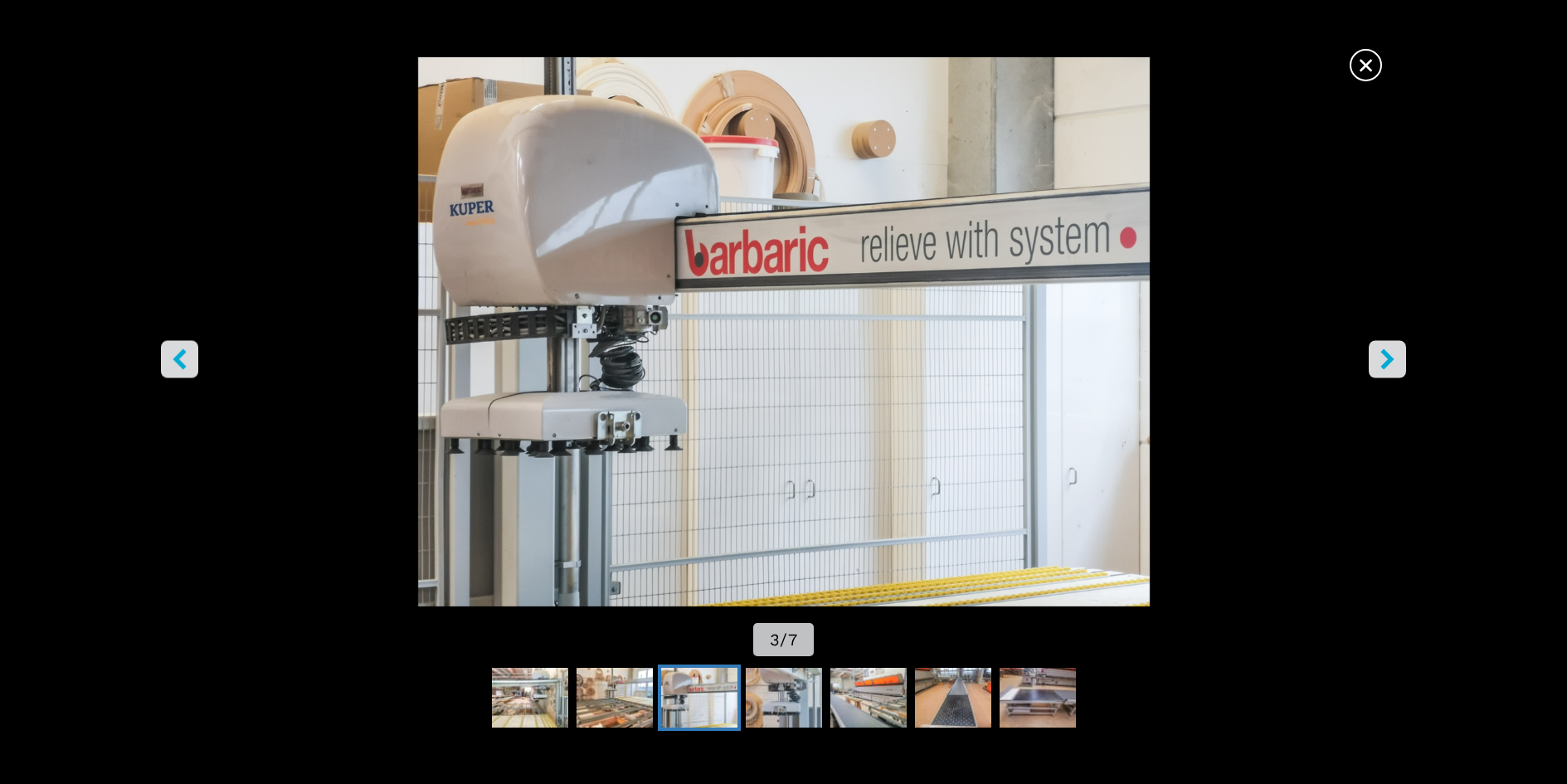
click at [1385, 358] on icon "right-button" at bounding box center [1387, 358] width 21 height 21
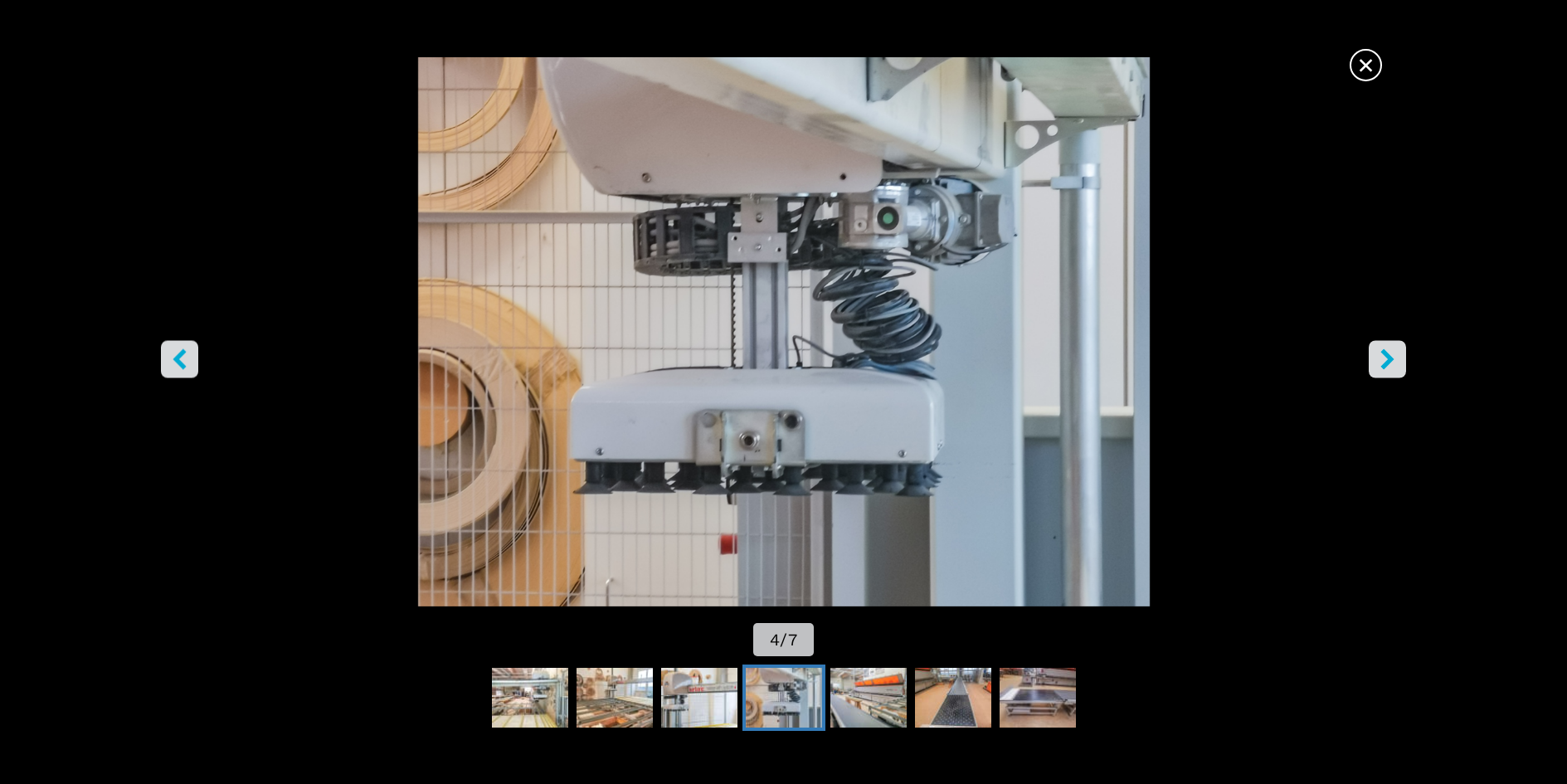
click at [1385, 358] on icon "right-button" at bounding box center [1387, 358] width 21 height 21
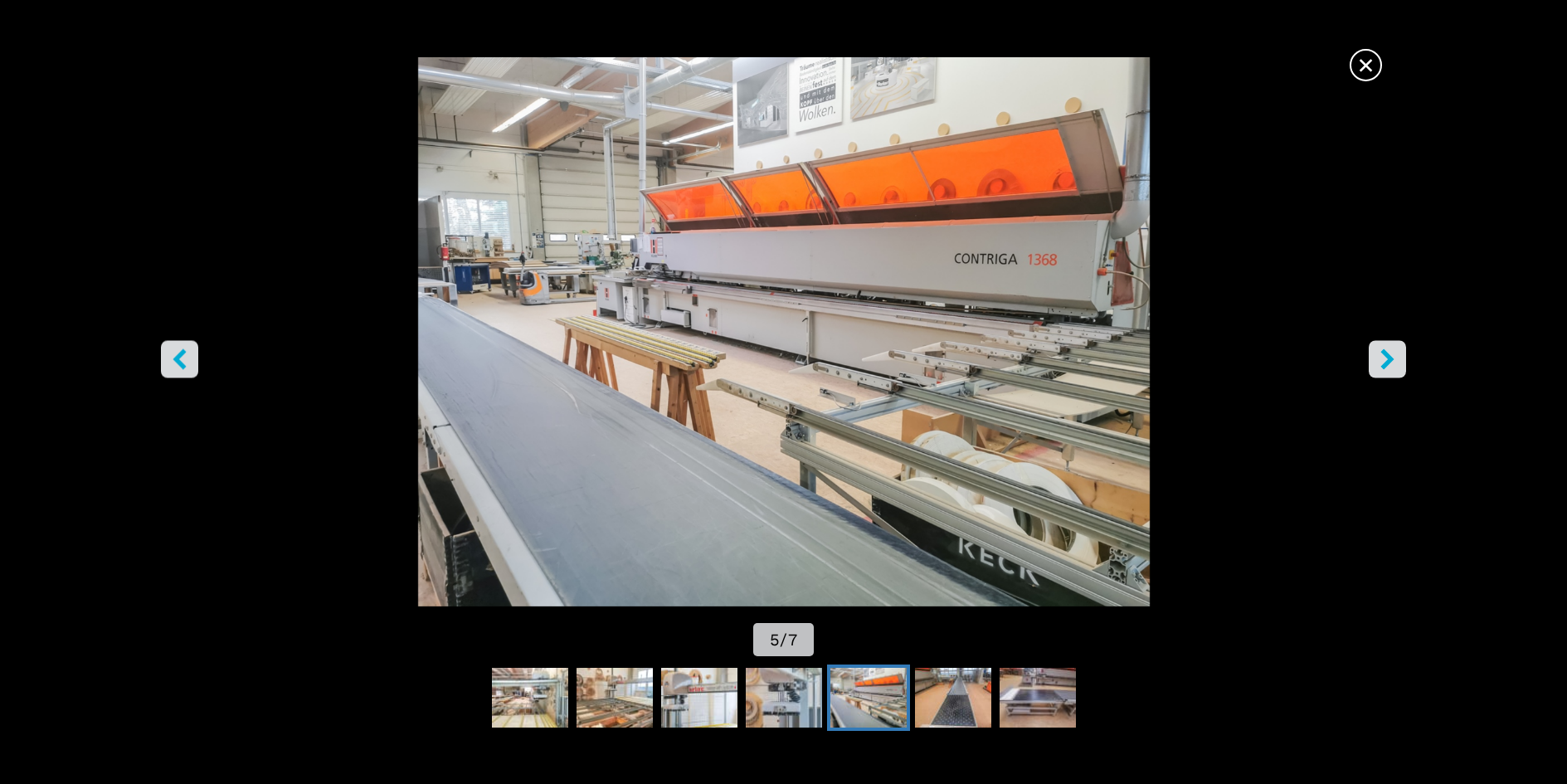
click at [1393, 360] on icon "right-button" at bounding box center [1387, 358] width 21 height 21
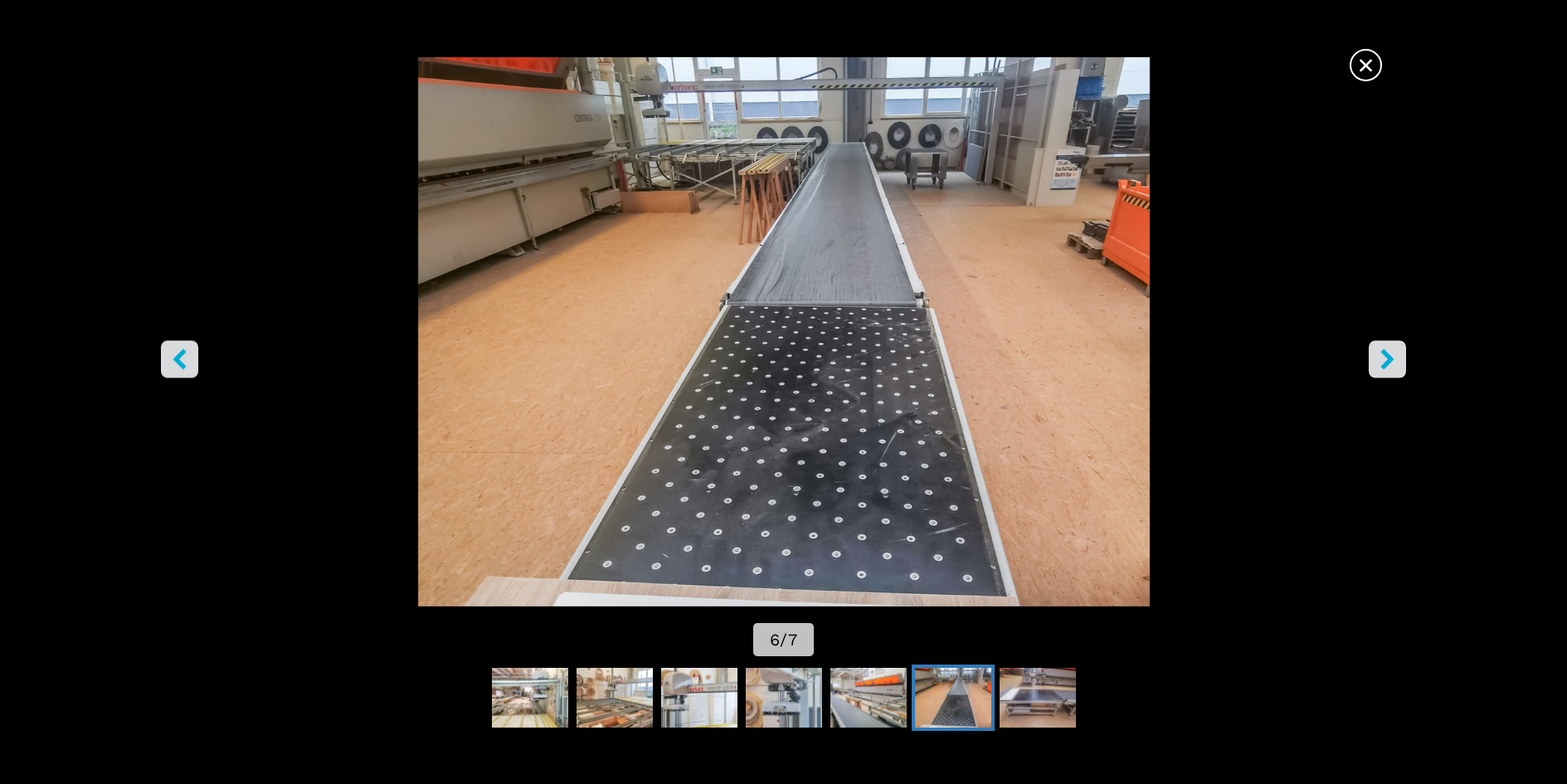
click at [192, 362] on button "left-button" at bounding box center [180, 359] width 38 height 38
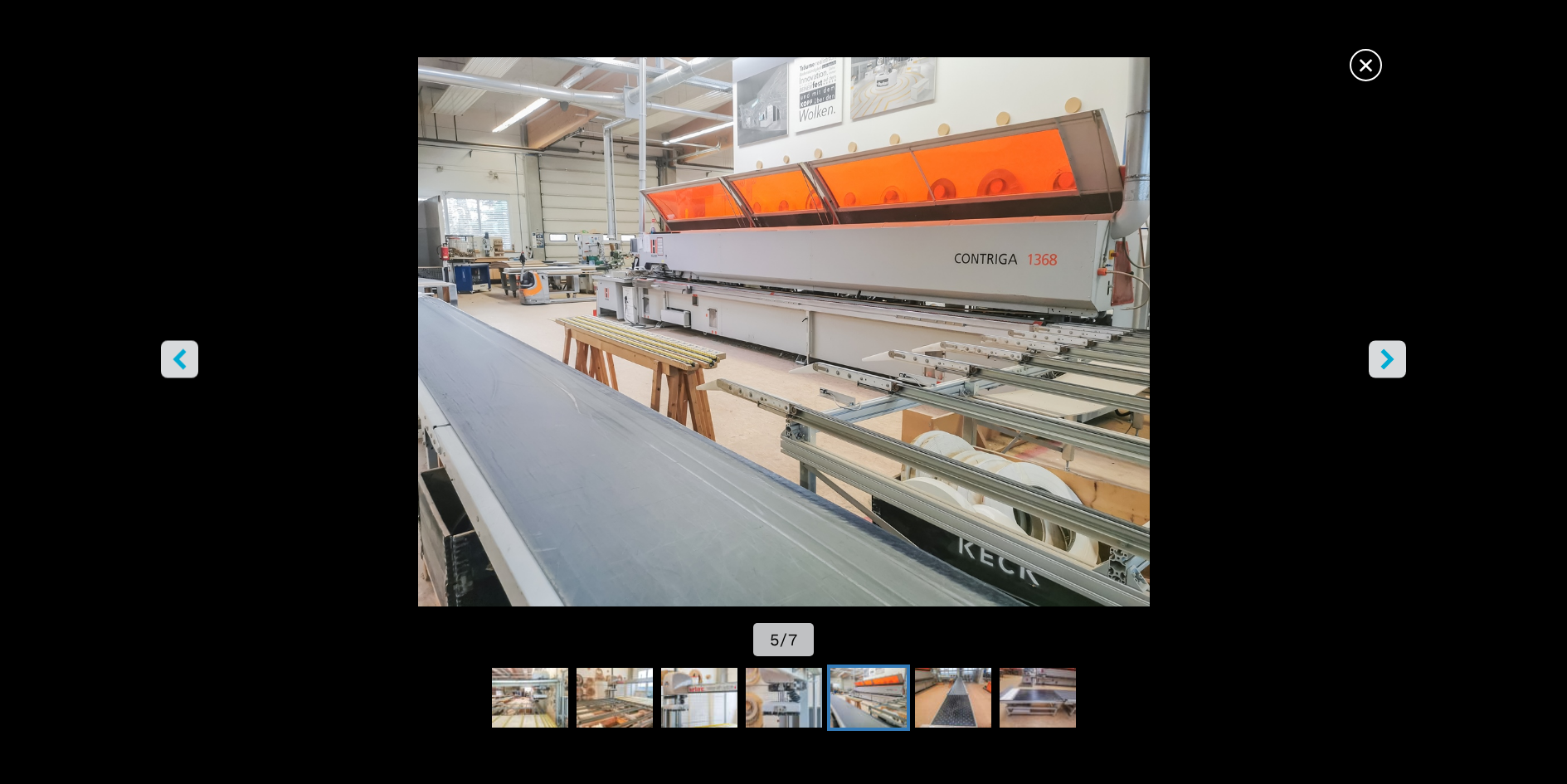
click at [1393, 351] on icon "right-button" at bounding box center [1387, 358] width 21 height 21
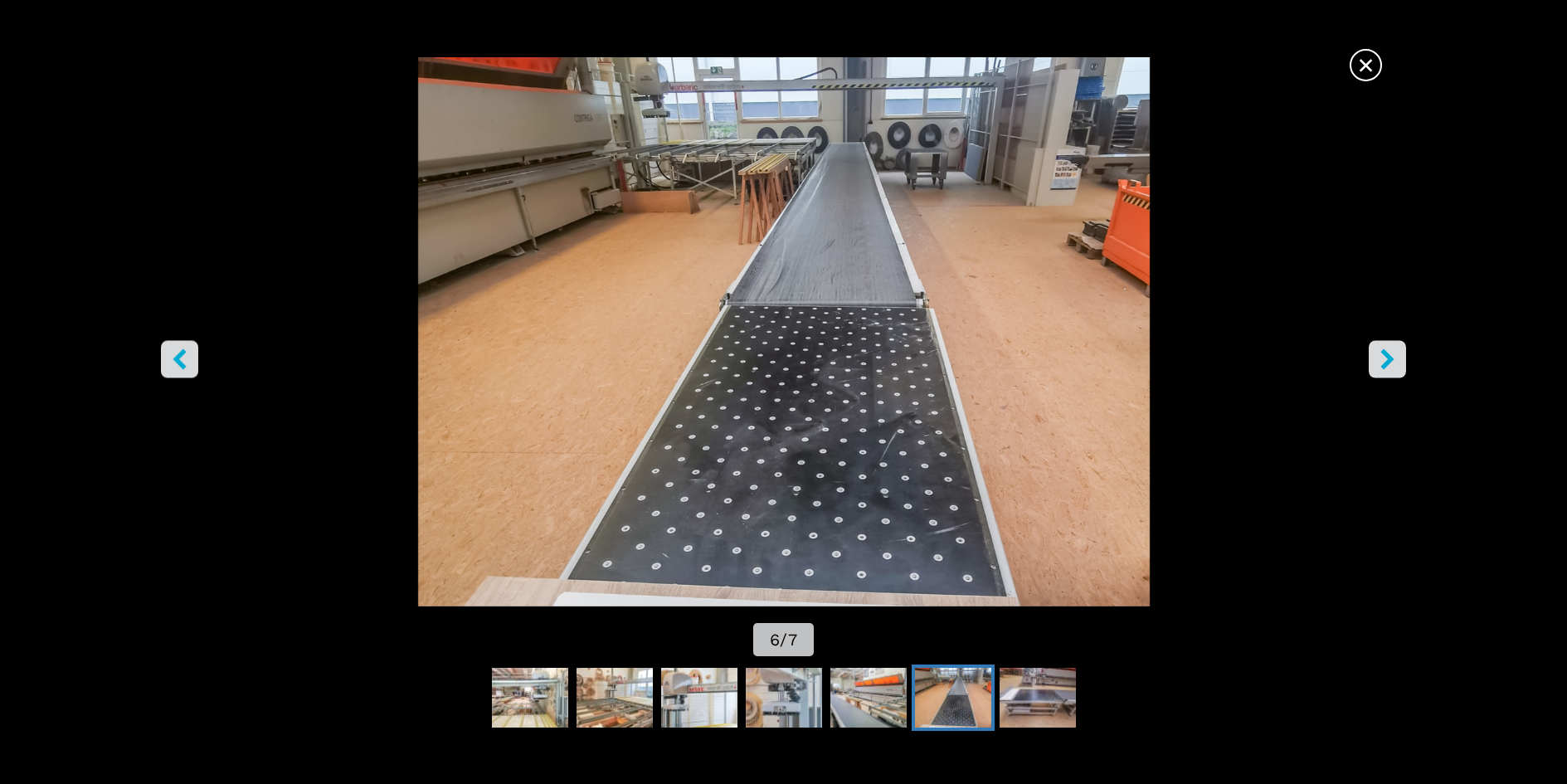
click at [1390, 355] on icon "right-button" at bounding box center [1387, 358] width 13 height 21
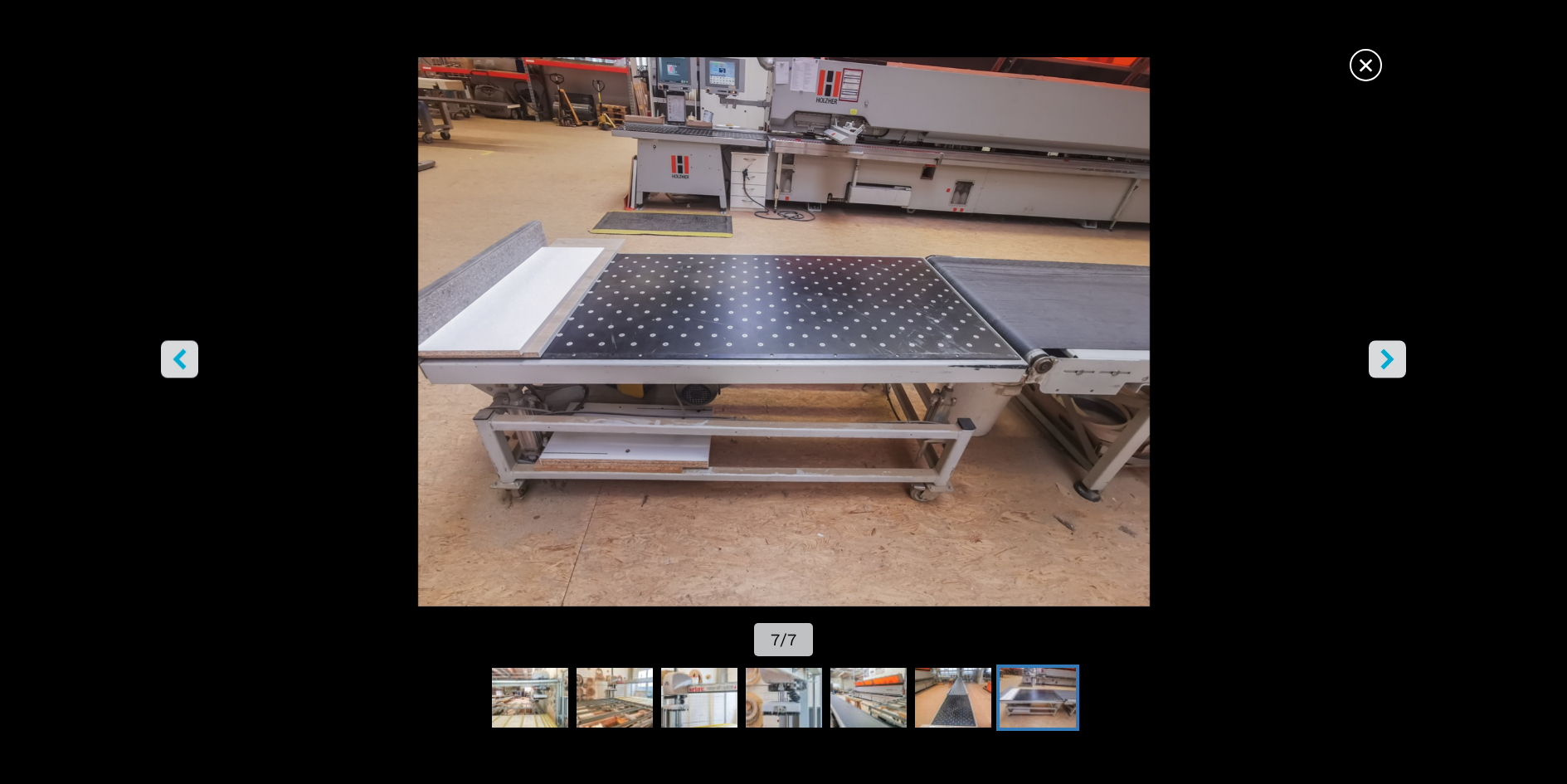
click at [1381, 351] on icon "right-button" at bounding box center [1387, 358] width 13 height 21
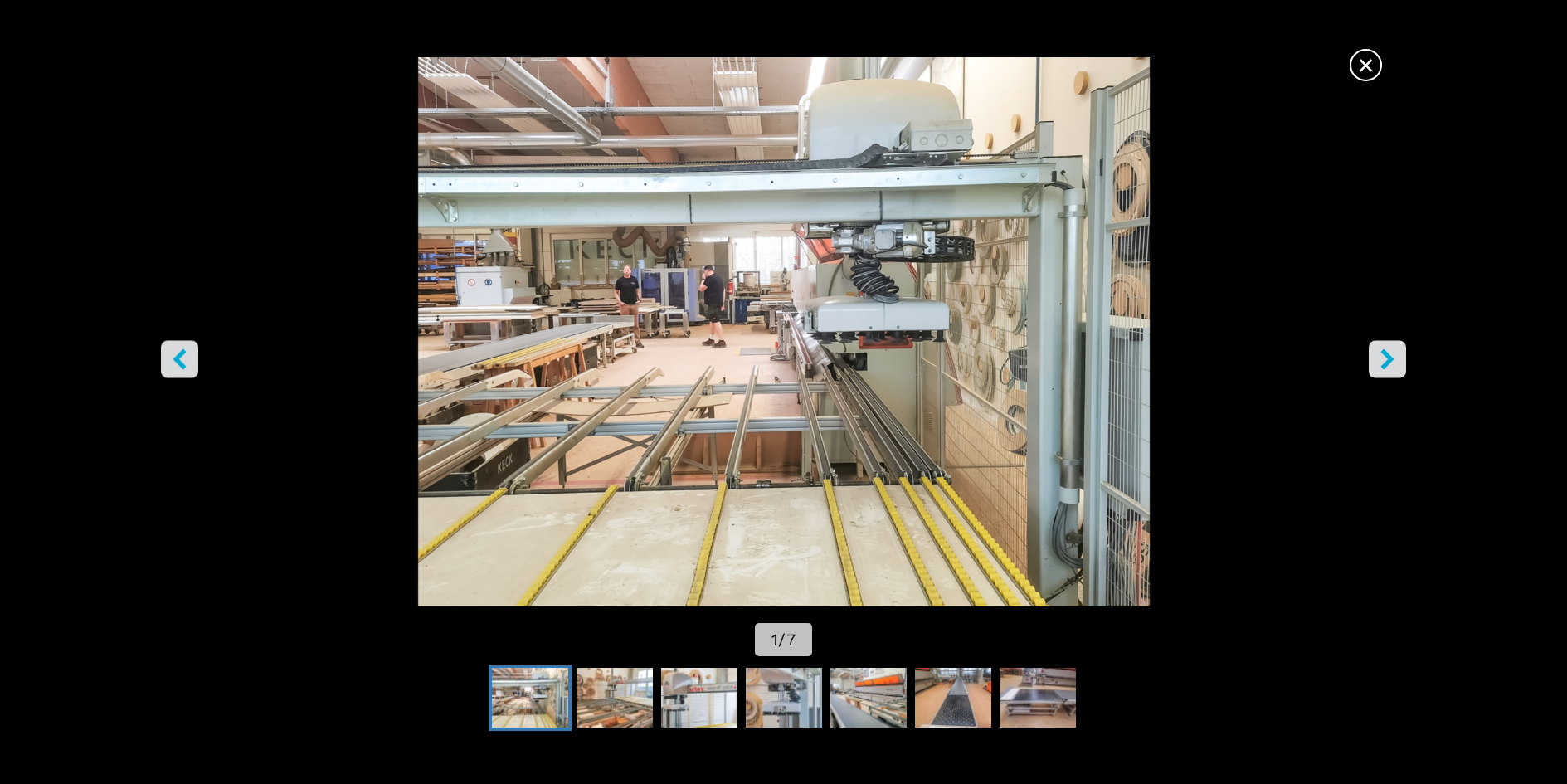
drag, startPoint x: 1358, startPoint y: 64, endPoint x: 1330, endPoint y: 110, distance: 53.9
click at [1357, 64] on span "×" at bounding box center [1365, 62] width 29 height 29
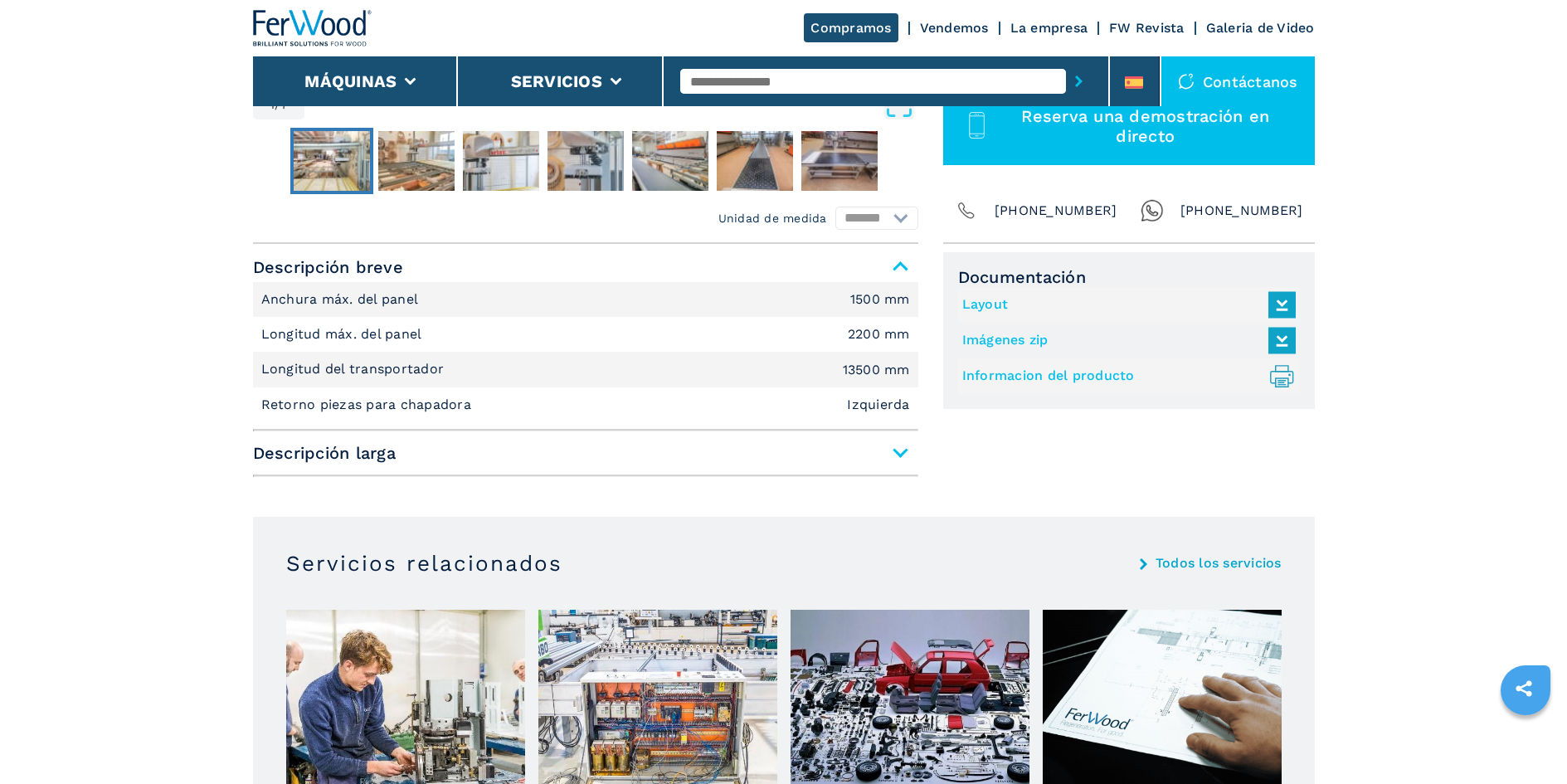
scroll to position [581, 0]
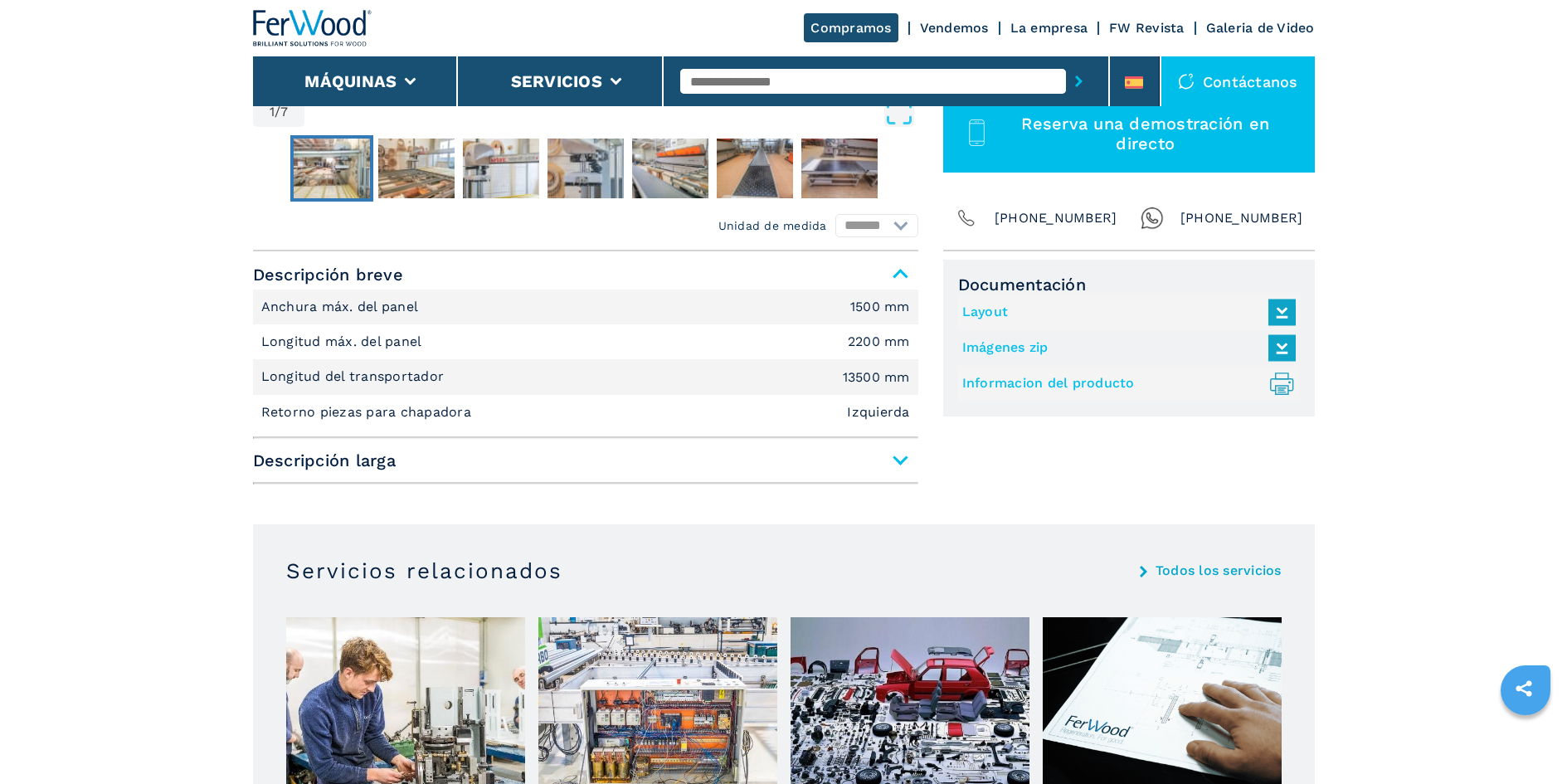
click at [901, 457] on span "Descripción larga" at bounding box center [586, 460] width 665 height 30
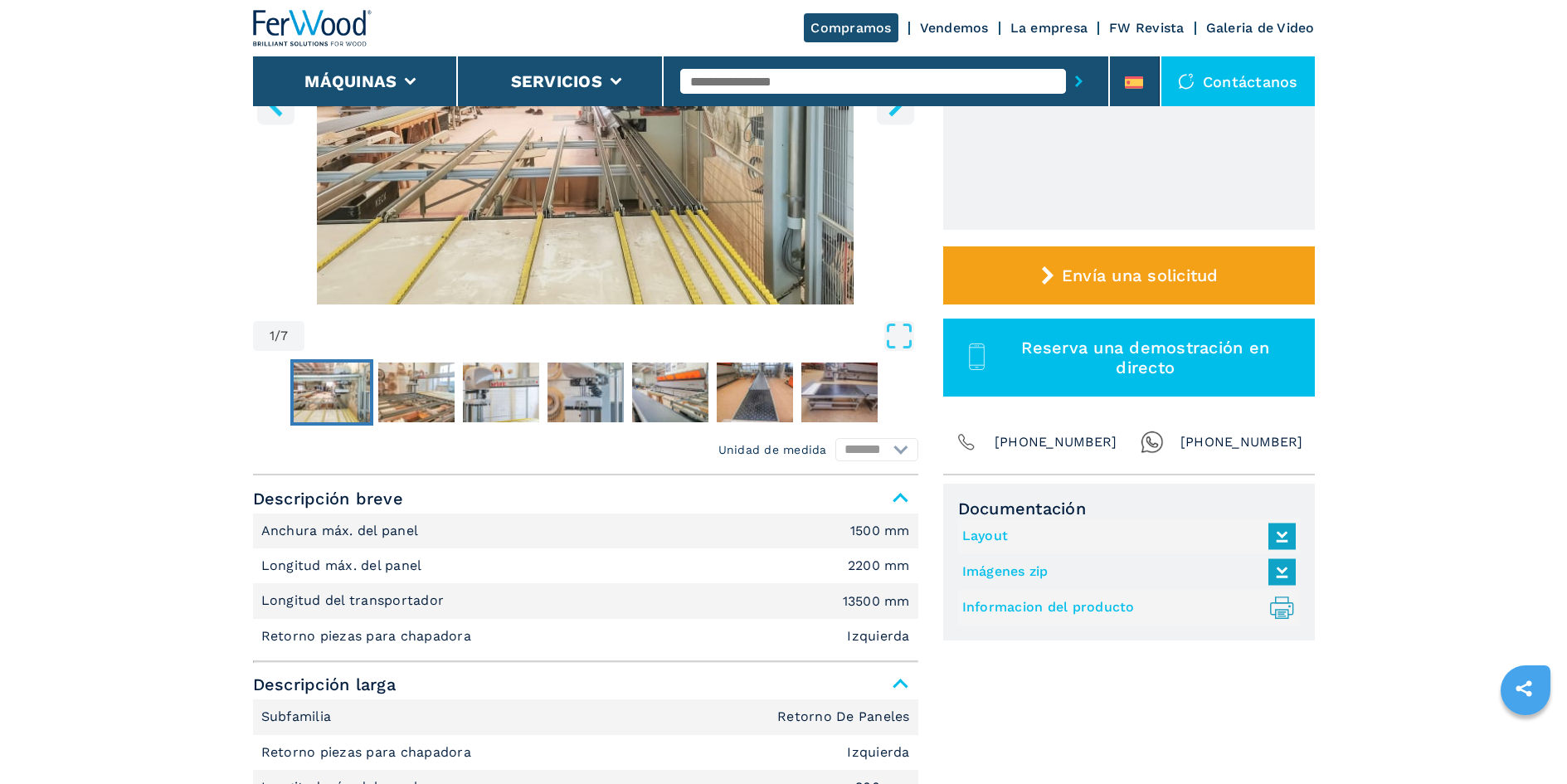
scroll to position [415, 0]
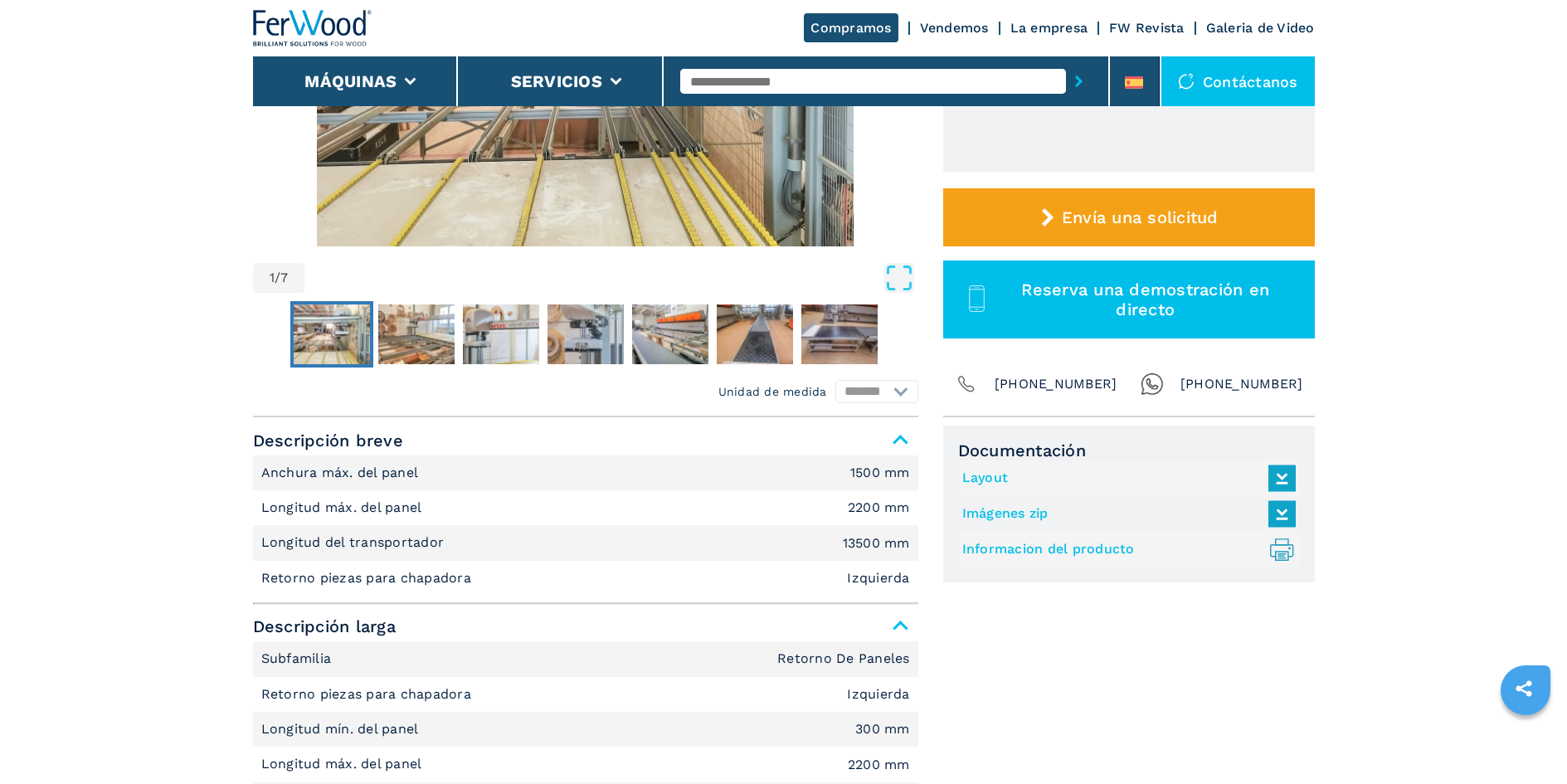
click at [1004, 476] on link "Layout" at bounding box center [1125, 478] width 326 height 28
